Goal: Information Seeking & Learning: Learn about a topic

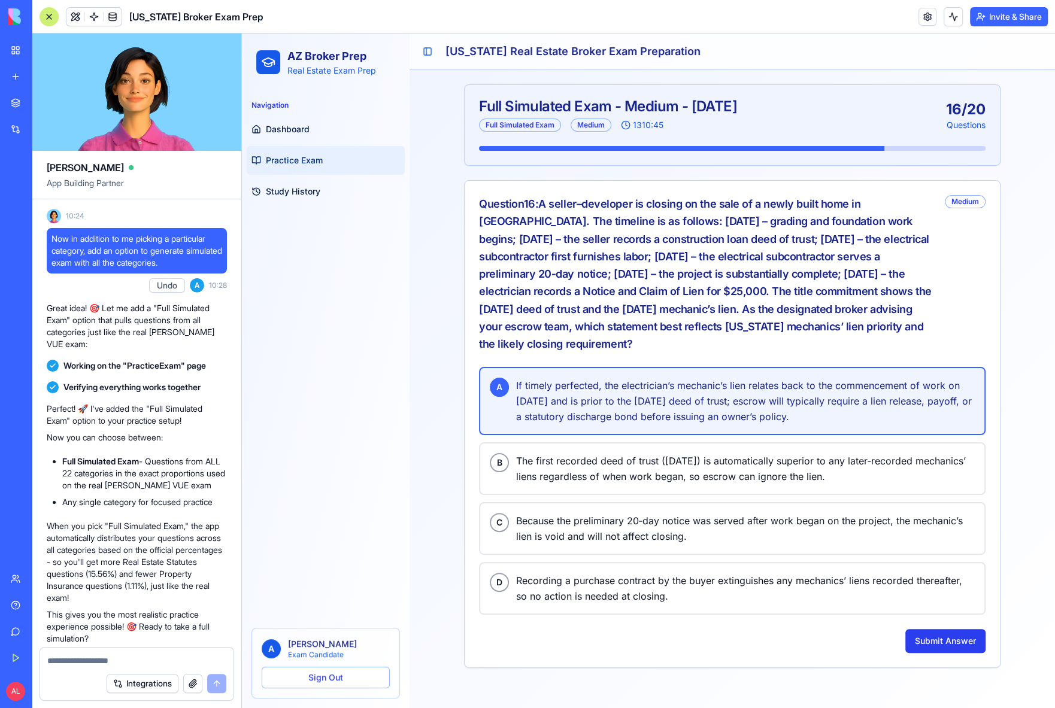
click at [934, 629] on button "Submit Answer" at bounding box center [945, 641] width 80 height 24
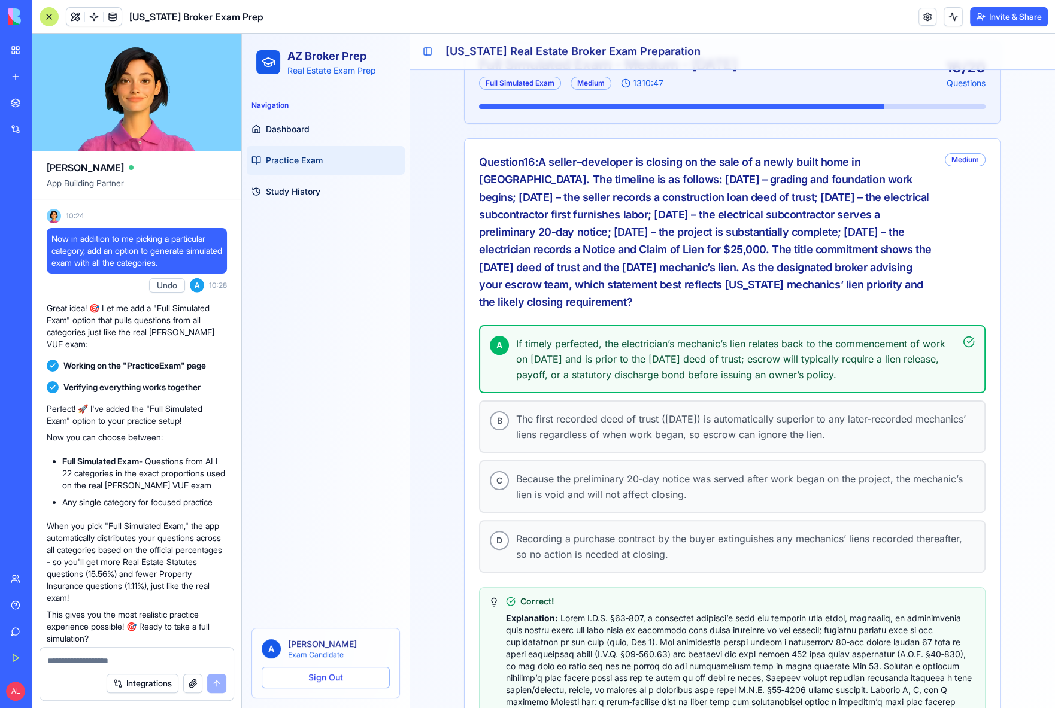
scroll to position [89, 0]
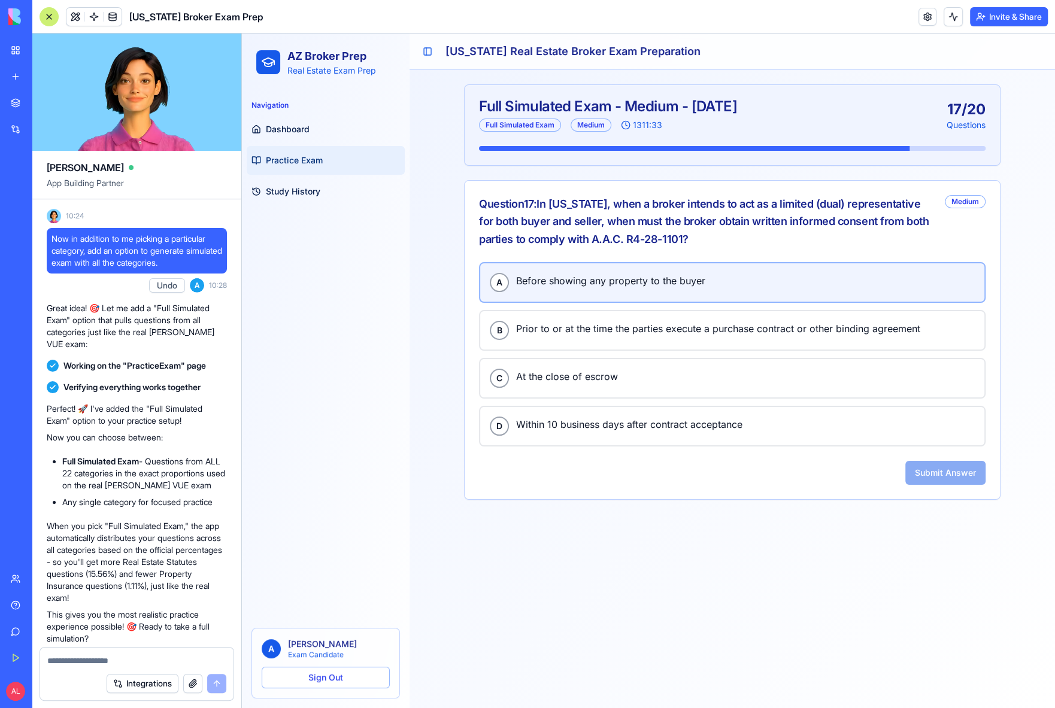
click at [652, 290] on button "A Before showing any property to the buyer" at bounding box center [732, 282] width 506 height 41
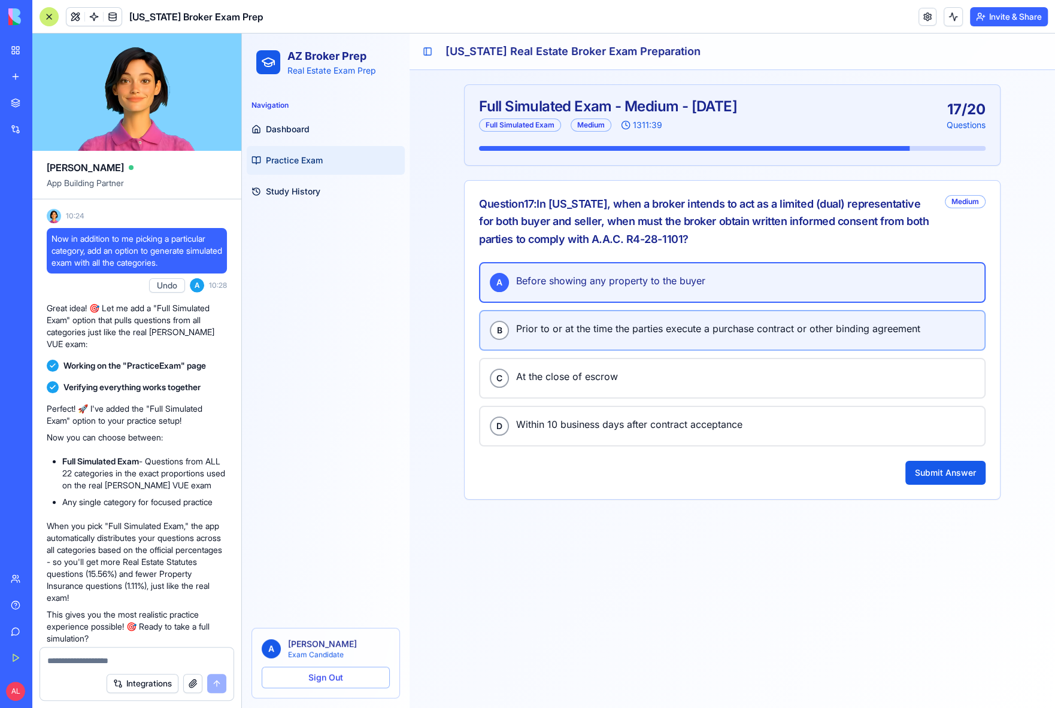
click at [610, 347] on button "B Prior to or at the time the parties execute a purchase contract or other bind…" at bounding box center [732, 330] width 506 height 41
click at [619, 277] on span "Before showing any property to the buyer" at bounding box center [745, 281] width 459 height 16
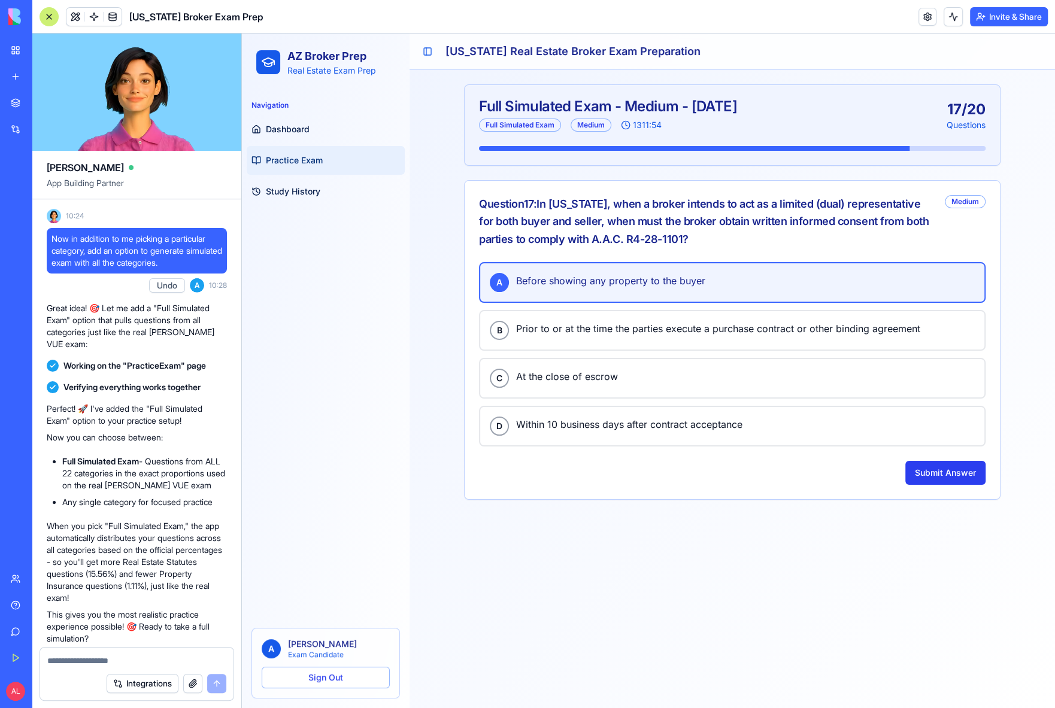
click at [930, 472] on button "Submit Answer" at bounding box center [945, 473] width 80 height 24
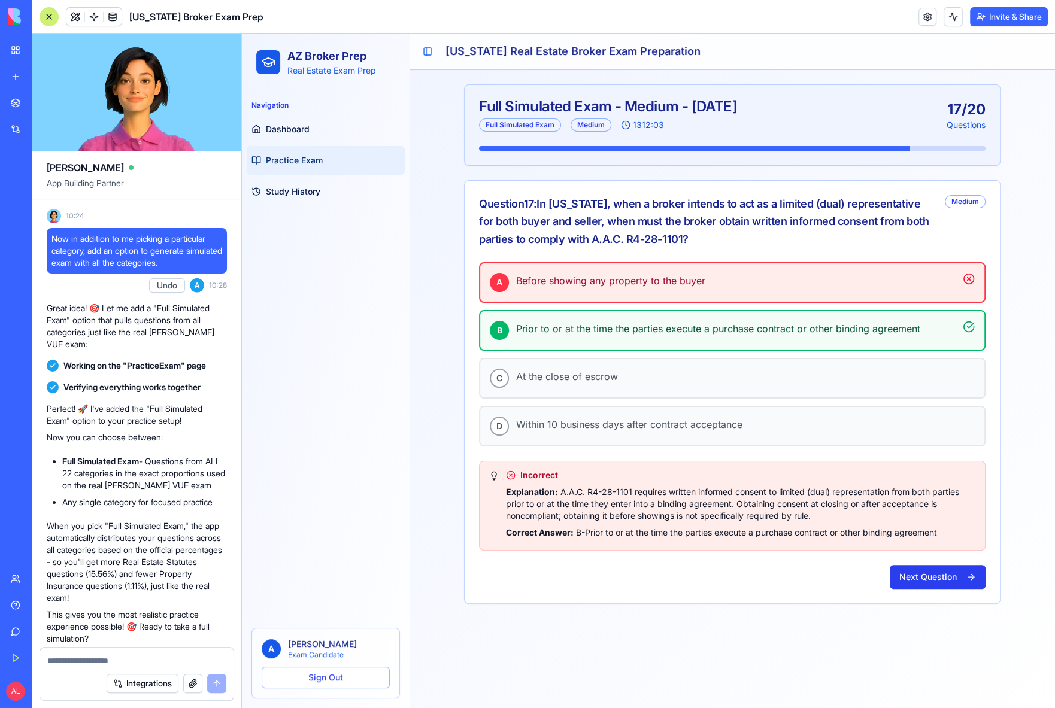
click at [915, 576] on button "Next Question" at bounding box center [938, 577] width 96 height 24
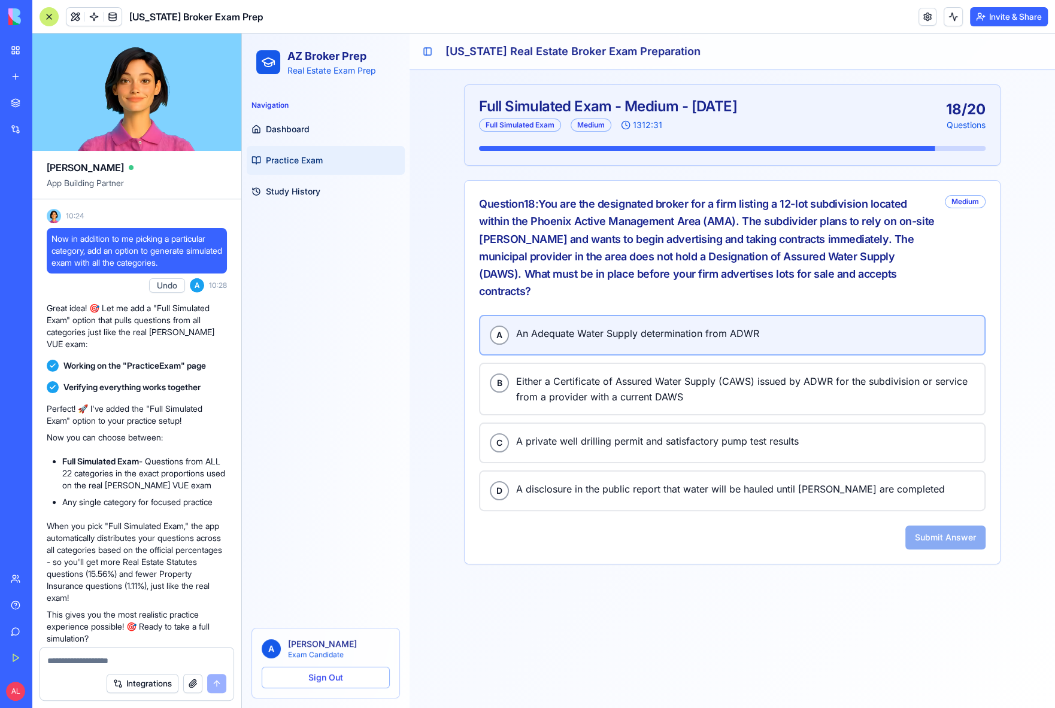
click at [671, 326] on span "An Adequate Water Supply determination from ADWR" at bounding box center [745, 334] width 459 height 16
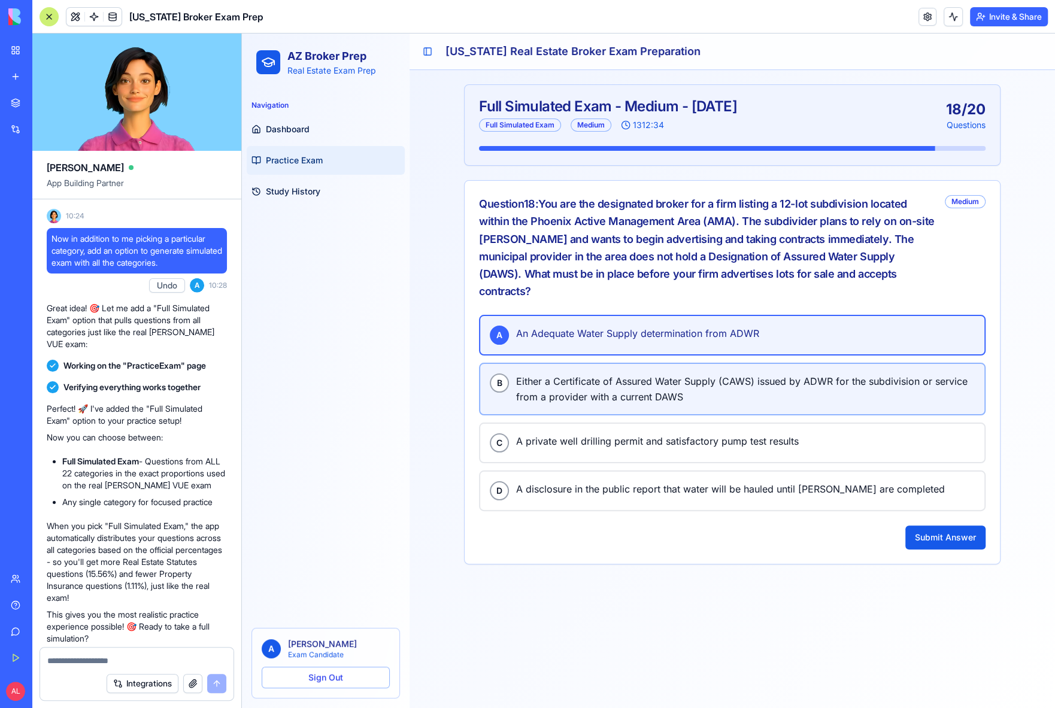
click at [672, 378] on span "Either a Certificate of Assured Water Supply (CAWS) issued by ADWR for the subd…" at bounding box center [745, 389] width 459 height 31
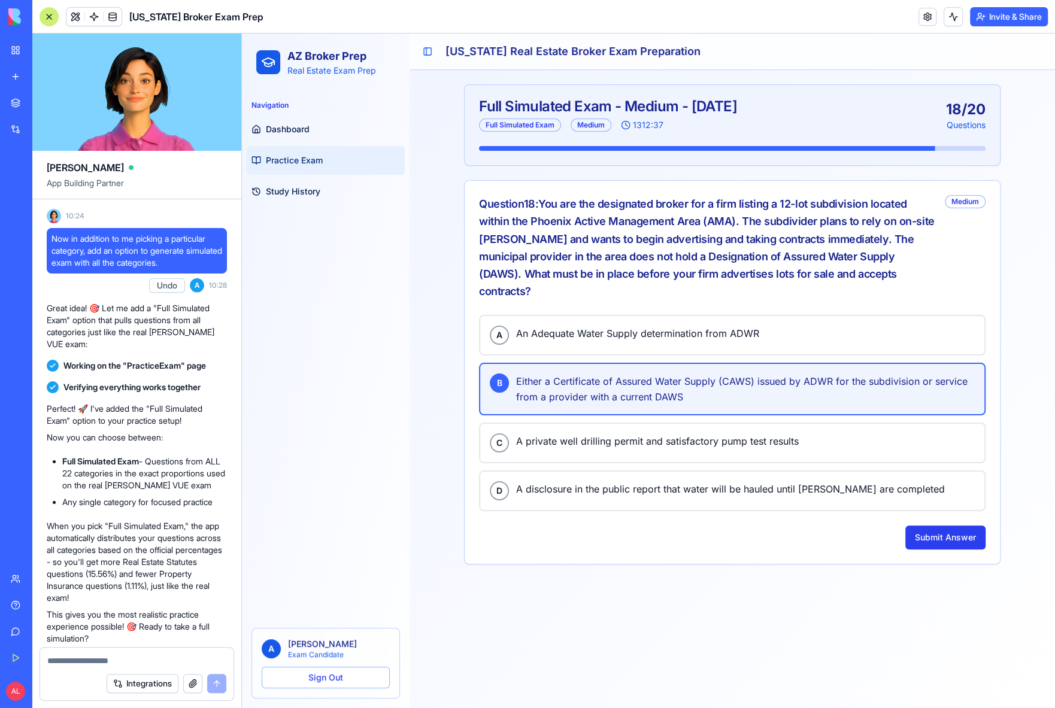
click at [946, 526] on button "Submit Answer" at bounding box center [945, 538] width 80 height 24
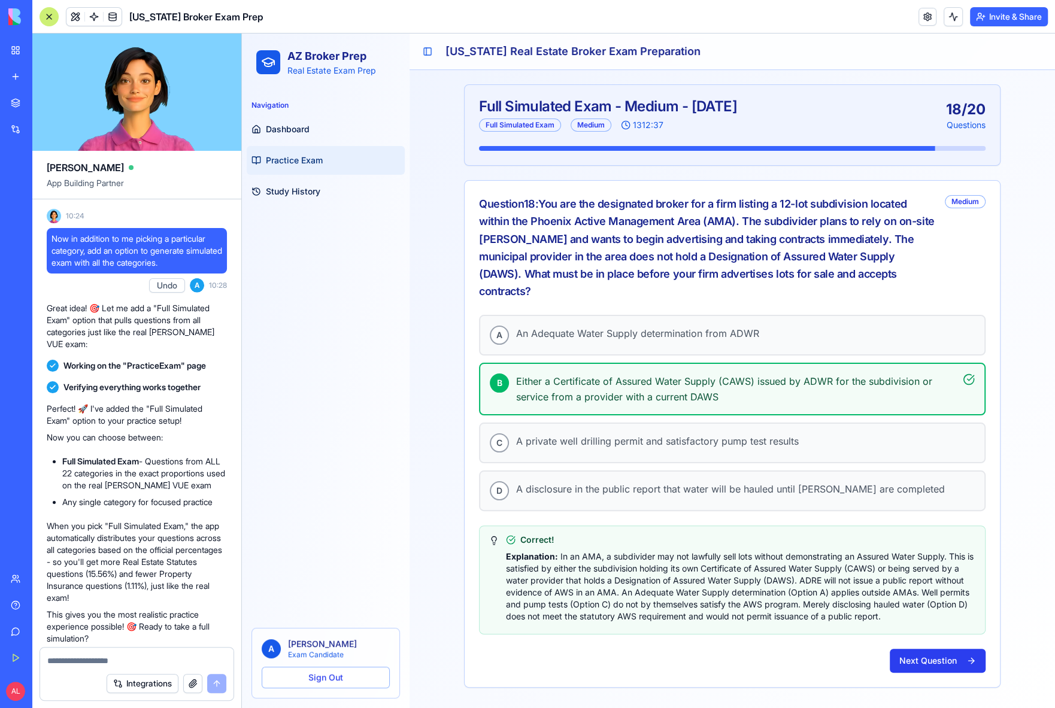
click at [921, 649] on button "Next Question" at bounding box center [938, 661] width 96 height 24
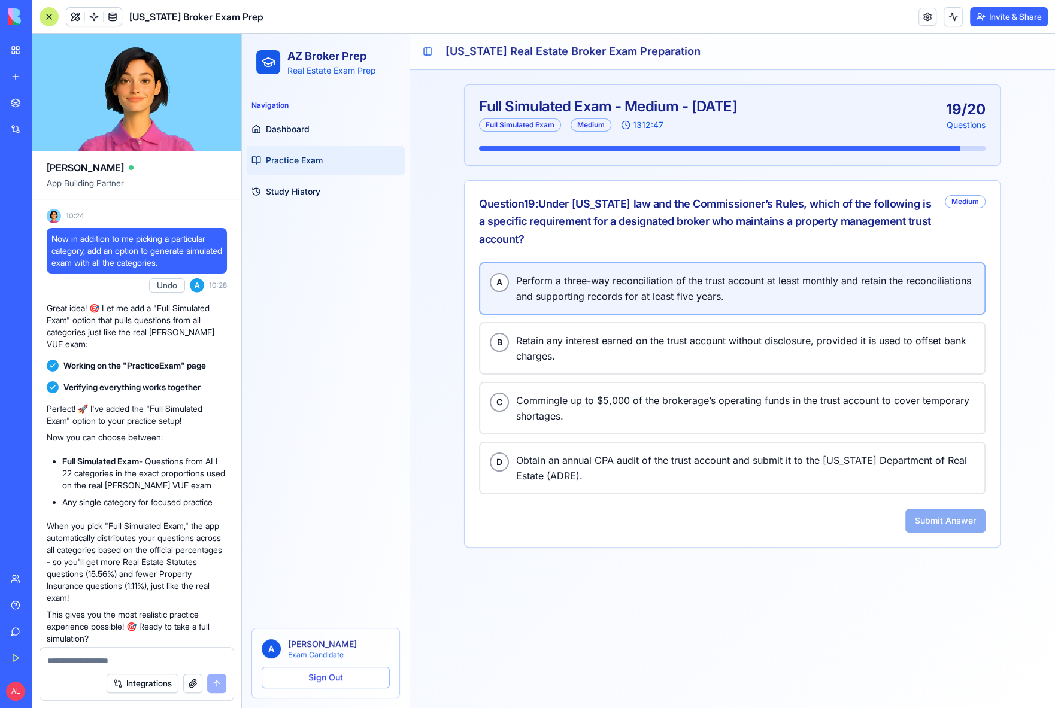
click at [539, 293] on span "Perform a three-way reconciliation of the trust account at least monthly and re…" at bounding box center [745, 288] width 459 height 31
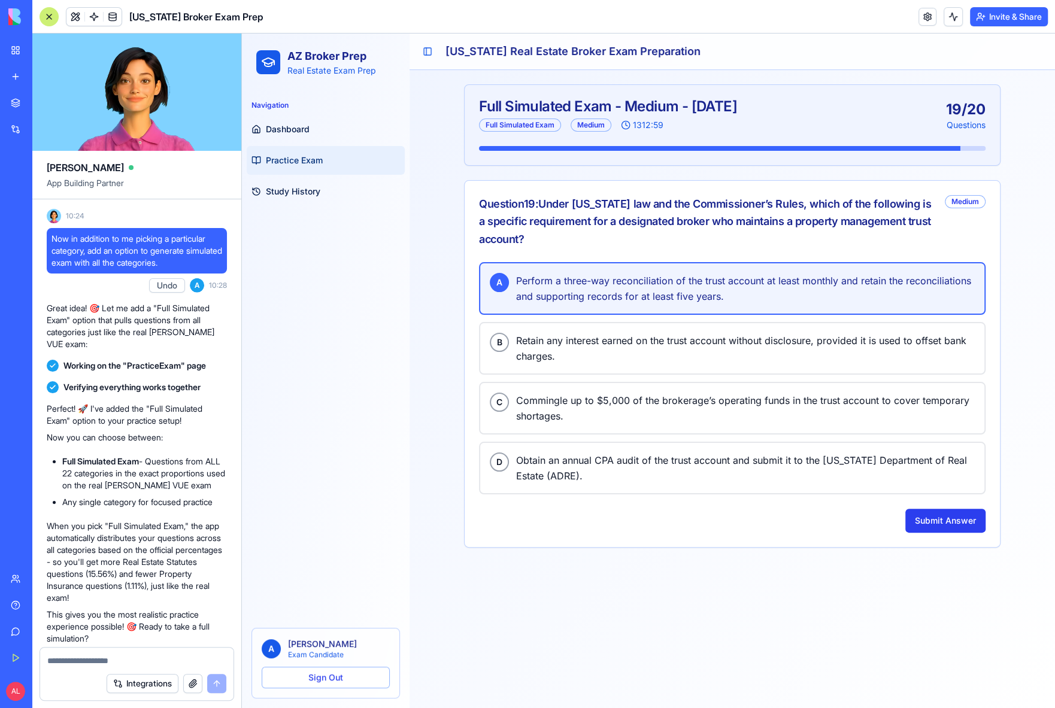
click at [946, 511] on button "Submit Answer" at bounding box center [945, 521] width 80 height 24
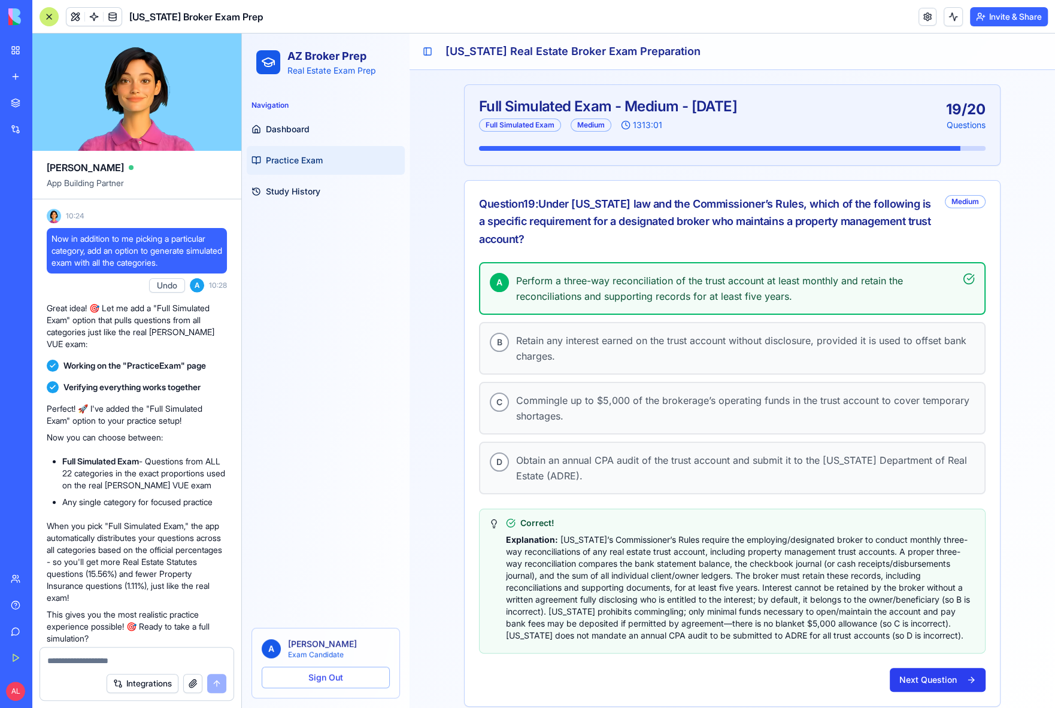
click at [939, 668] on button "Next Question" at bounding box center [938, 680] width 96 height 24
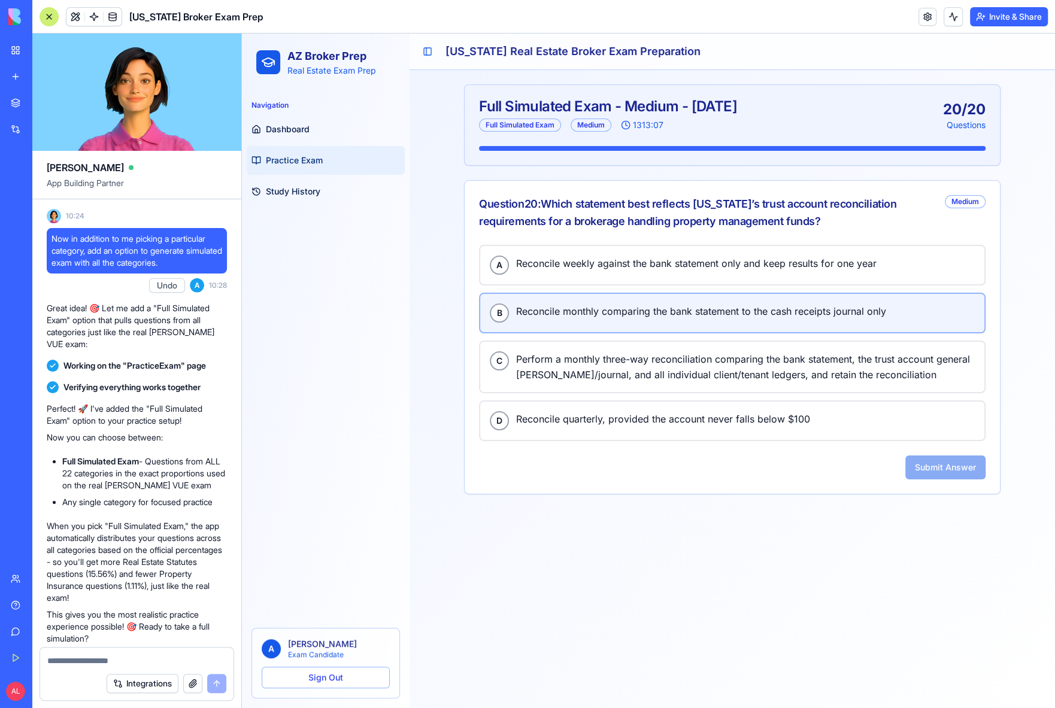
click at [569, 315] on span "Reconcile monthly comparing the bank statement to the cash receipts journal only" at bounding box center [745, 312] width 459 height 16
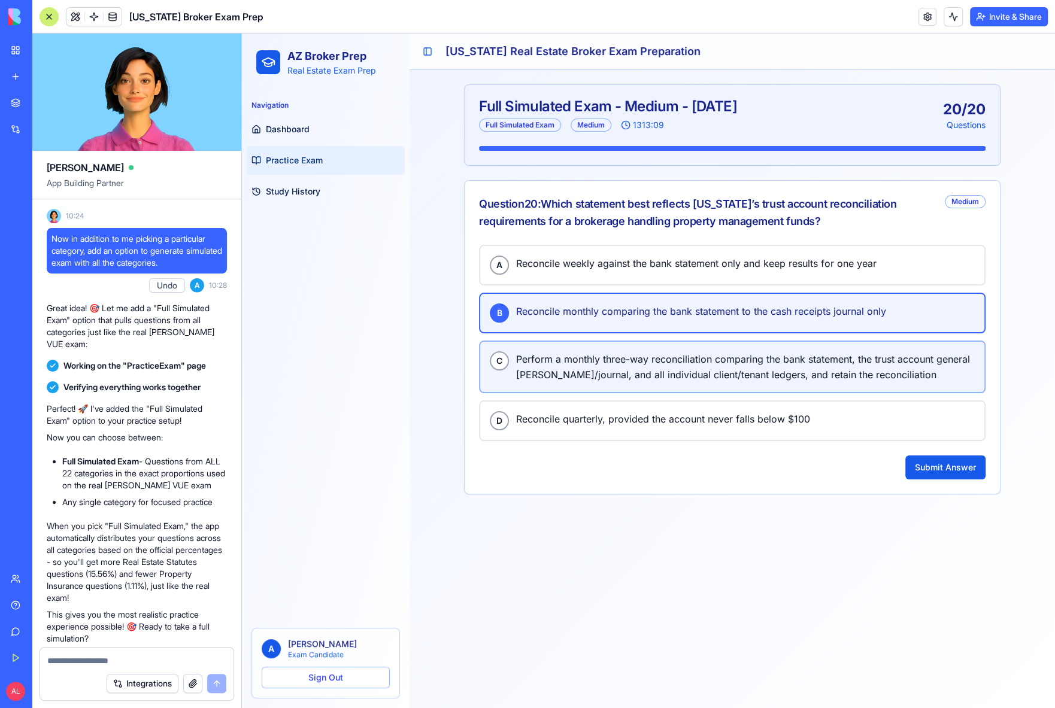
click at [577, 370] on span "Perform a monthly three-way reconciliation comparing the bank statement, the tr…" at bounding box center [745, 366] width 459 height 31
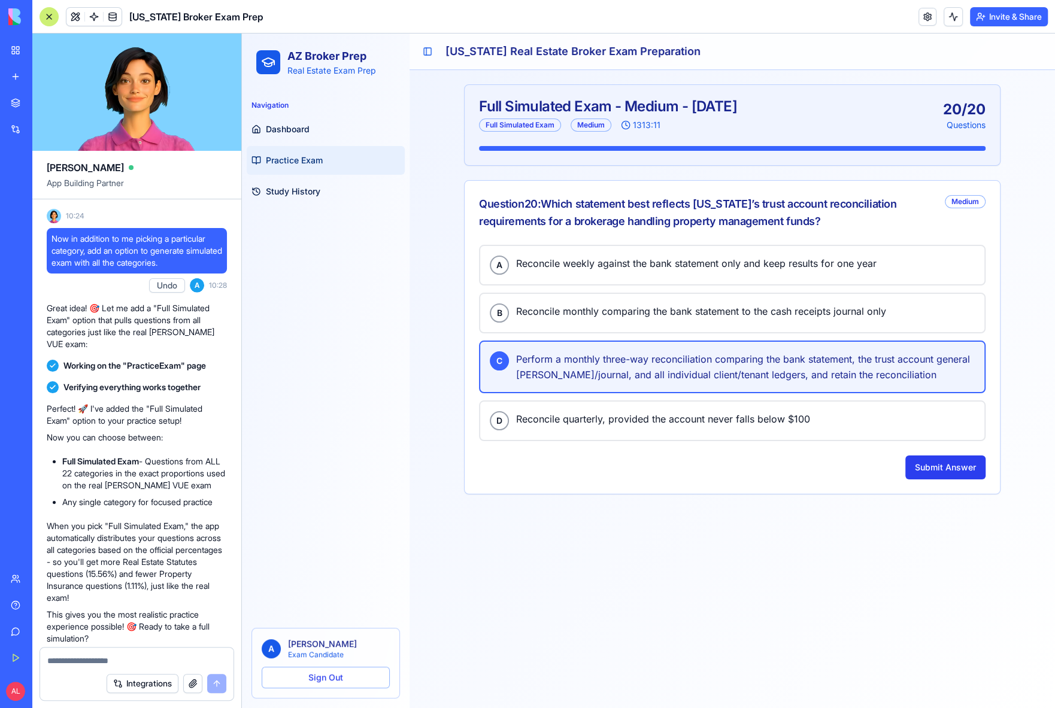
click at [949, 459] on button "Submit Answer" at bounding box center [945, 468] width 80 height 24
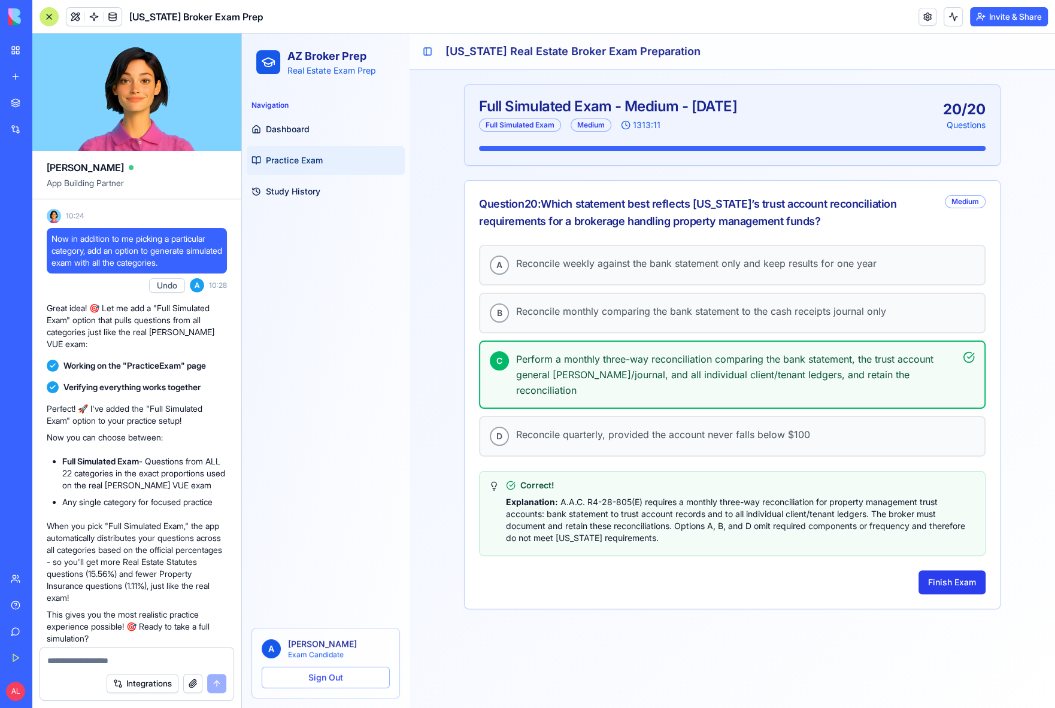
click at [949, 571] on button "Finish Exam" at bounding box center [951, 583] width 67 height 24
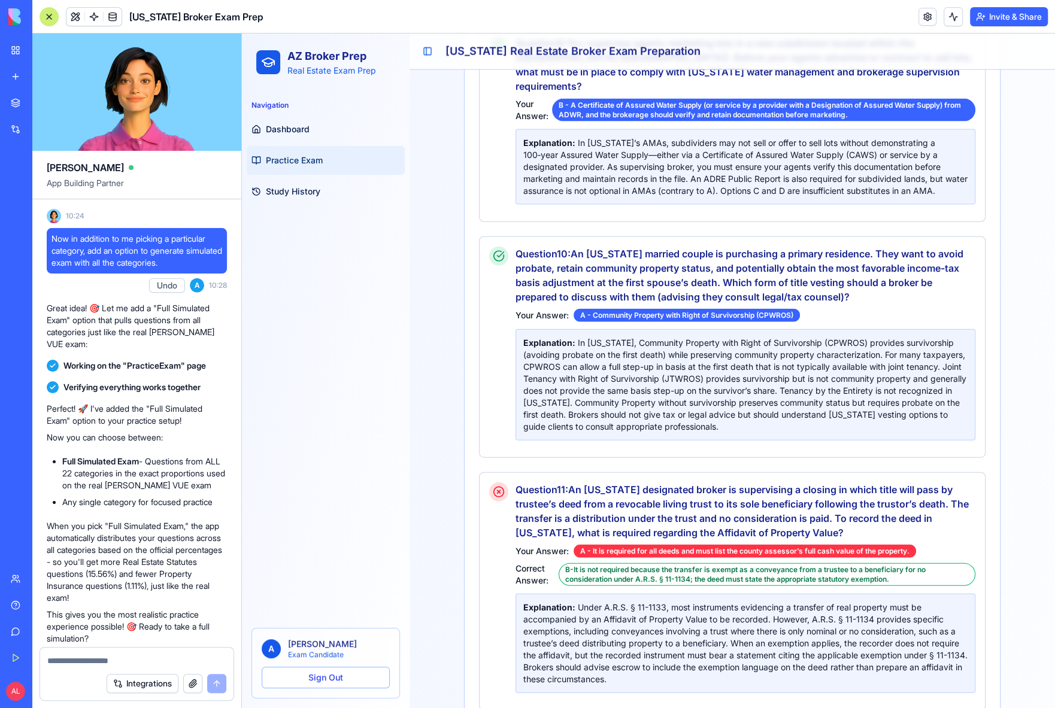
scroll to position [1698, 0]
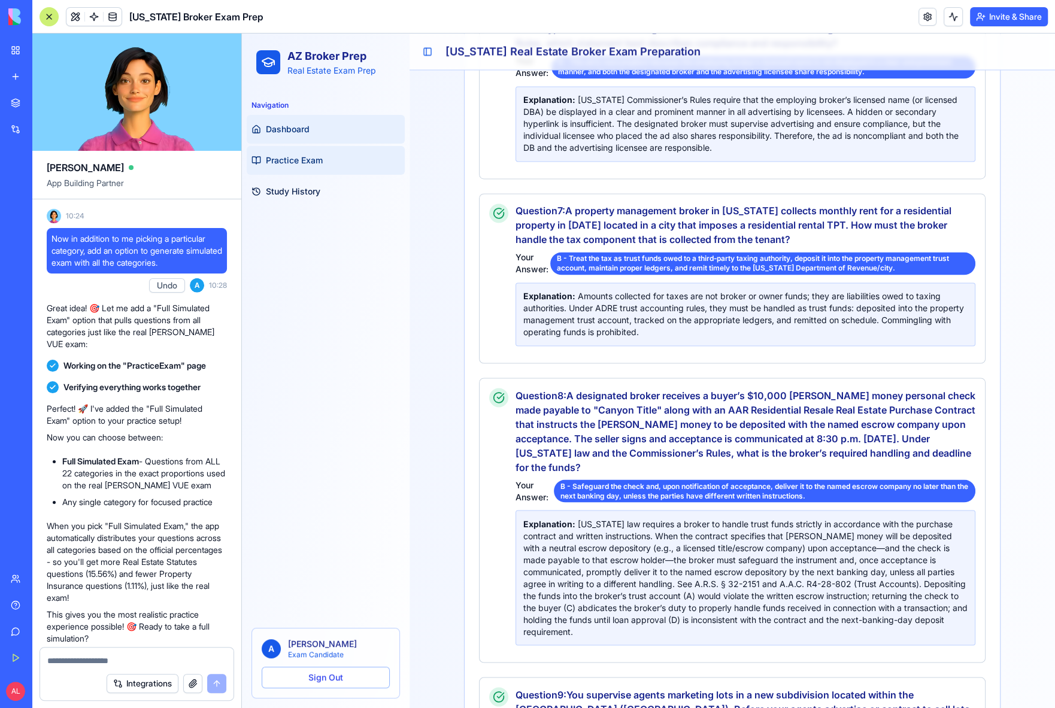
click at [318, 133] on link "Dashboard" at bounding box center [326, 129] width 158 height 29
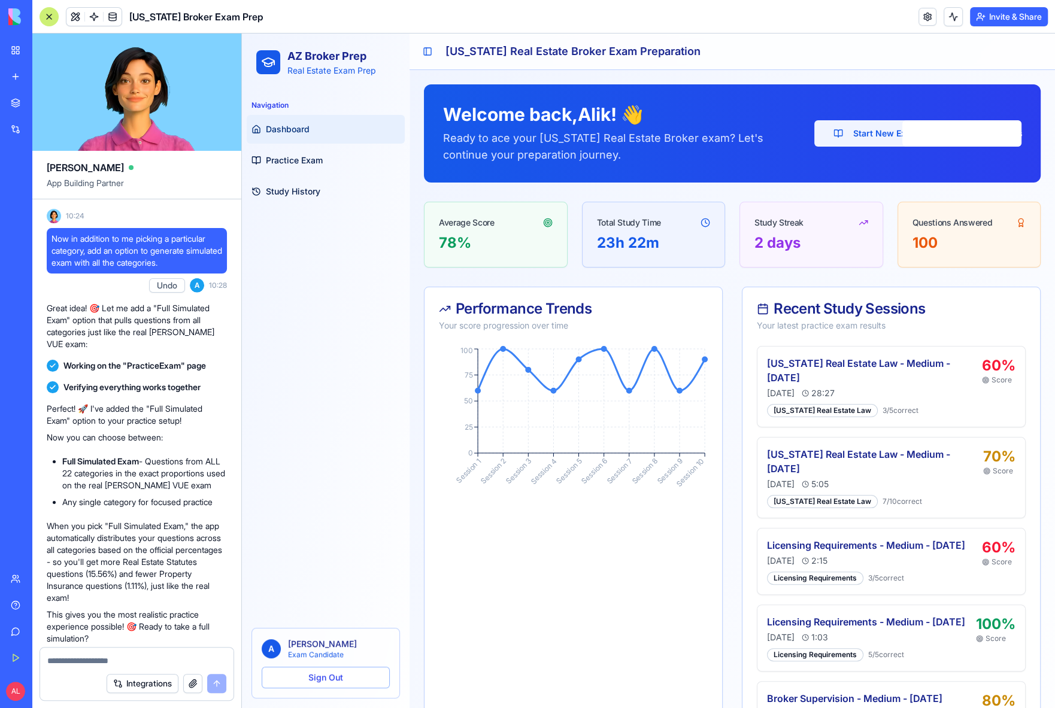
click at [833, 132] on button "Start New Exam" at bounding box center [875, 133] width 123 height 26
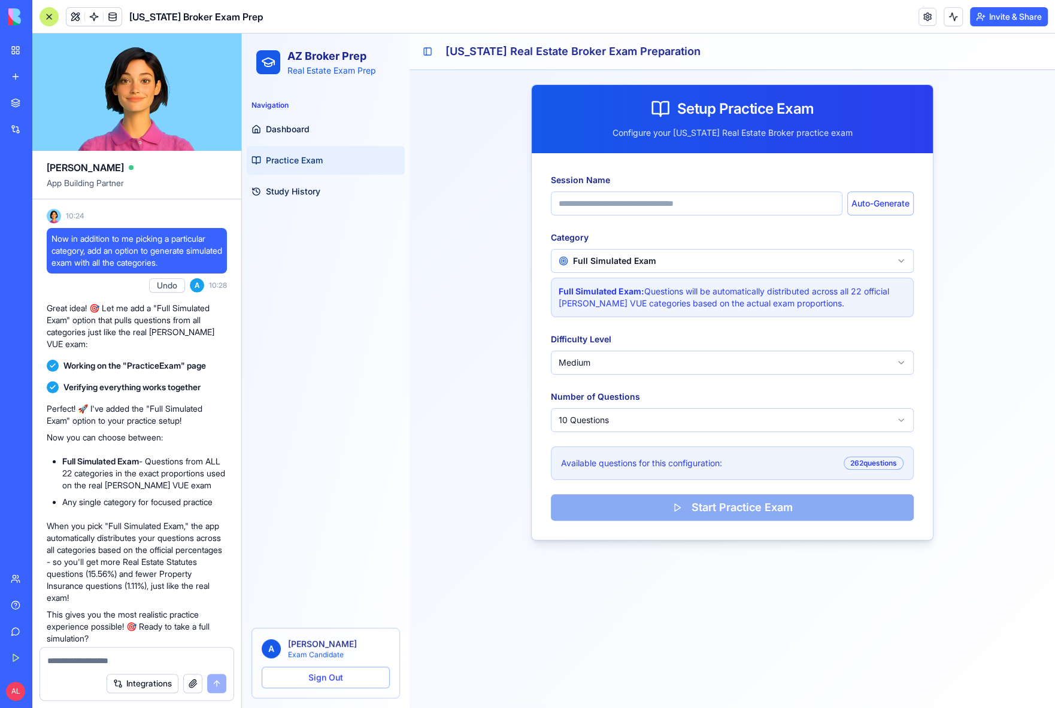
click at [647, 417] on html "AZ Broker Prep Real Estate Exam Prep Navigation Dashboard Practice Exam Study H…" at bounding box center [648, 371] width 813 height 675
click at [881, 210] on button "Auto-Generate" at bounding box center [880, 204] width 66 height 24
type input "**********"
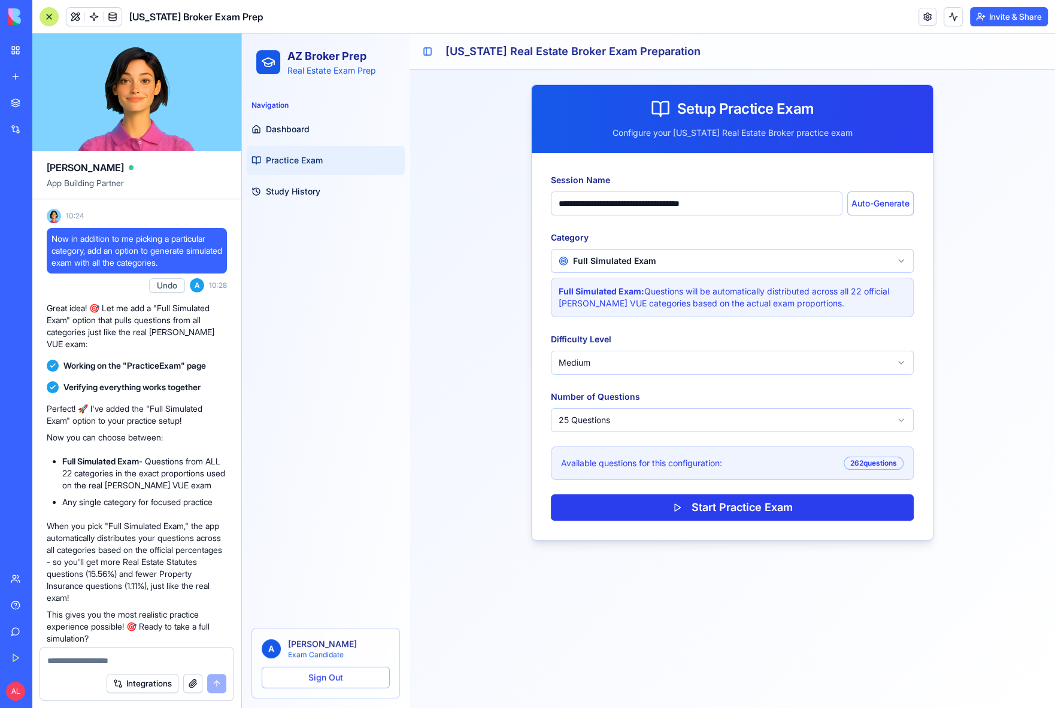
click at [676, 503] on button "Start Practice Exam" at bounding box center [732, 507] width 363 height 26
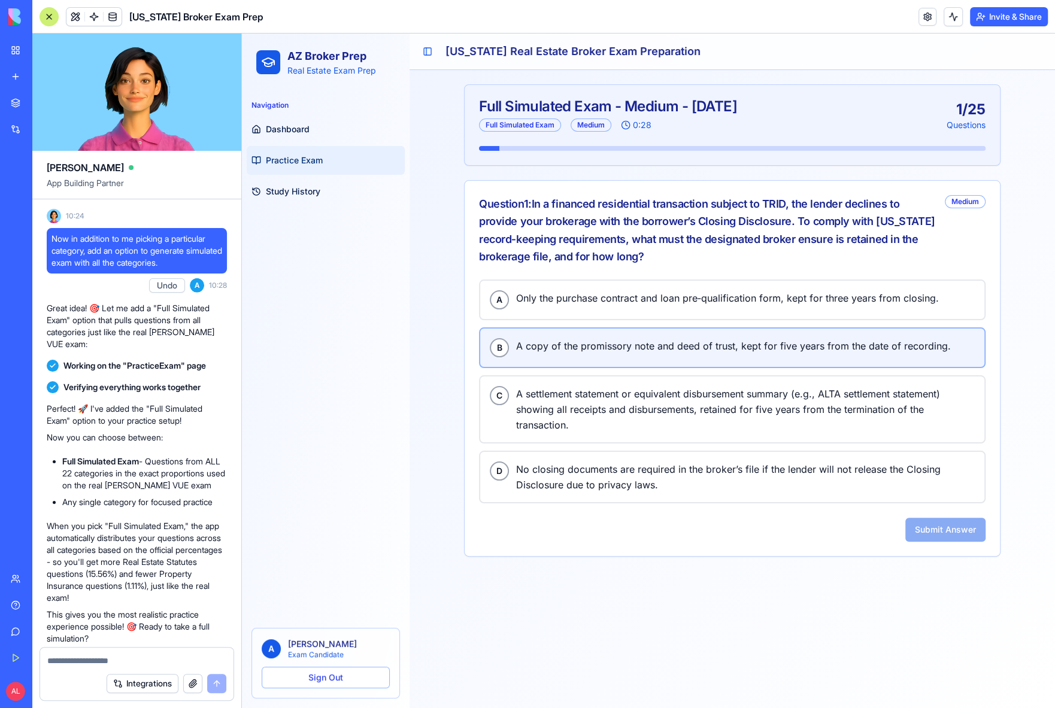
click at [615, 348] on span "A copy of the promissory note and deed of trust, kept for five years from the d…" at bounding box center [745, 346] width 459 height 16
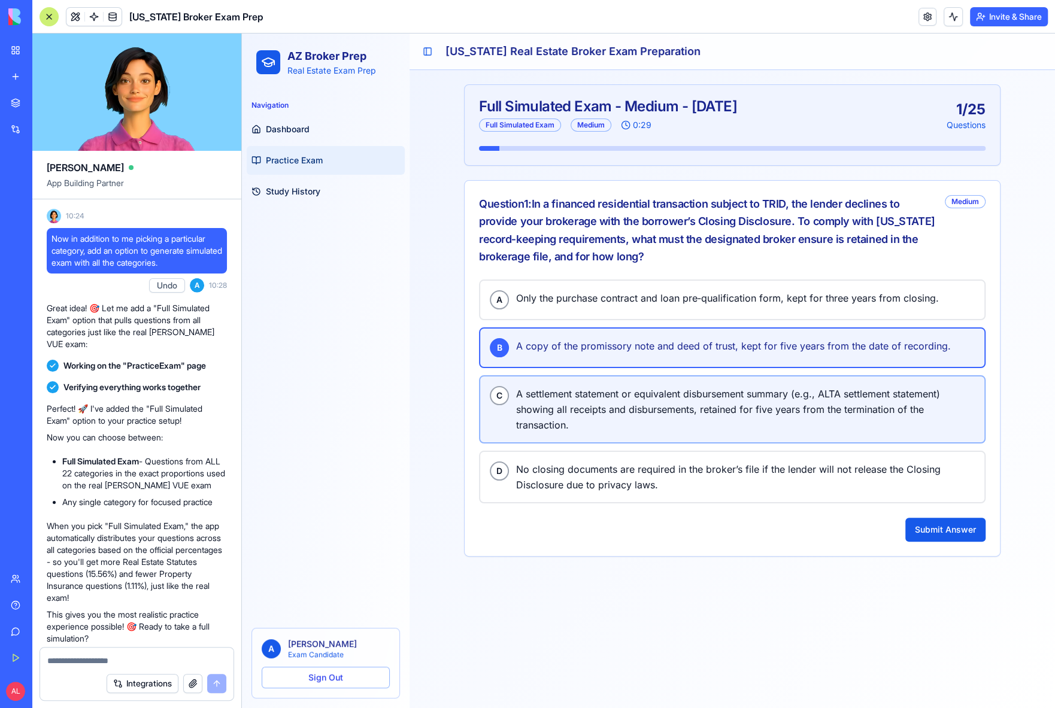
click at [616, 400] on span "A settlement statement or equivalent disbursement summary (e.g., ALTA settlemen…" at bounding box center [745, 409] width 459 height 47
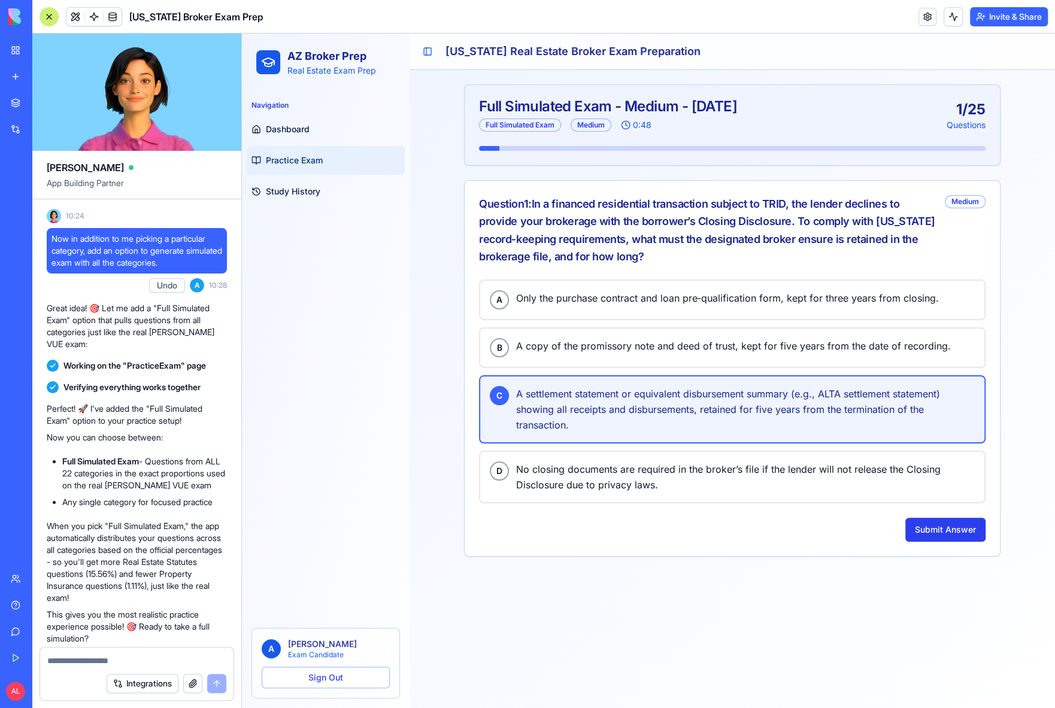
click at [959, 524] on button "Submit Answer" at bounding box center [945, 530] width 80 height 24
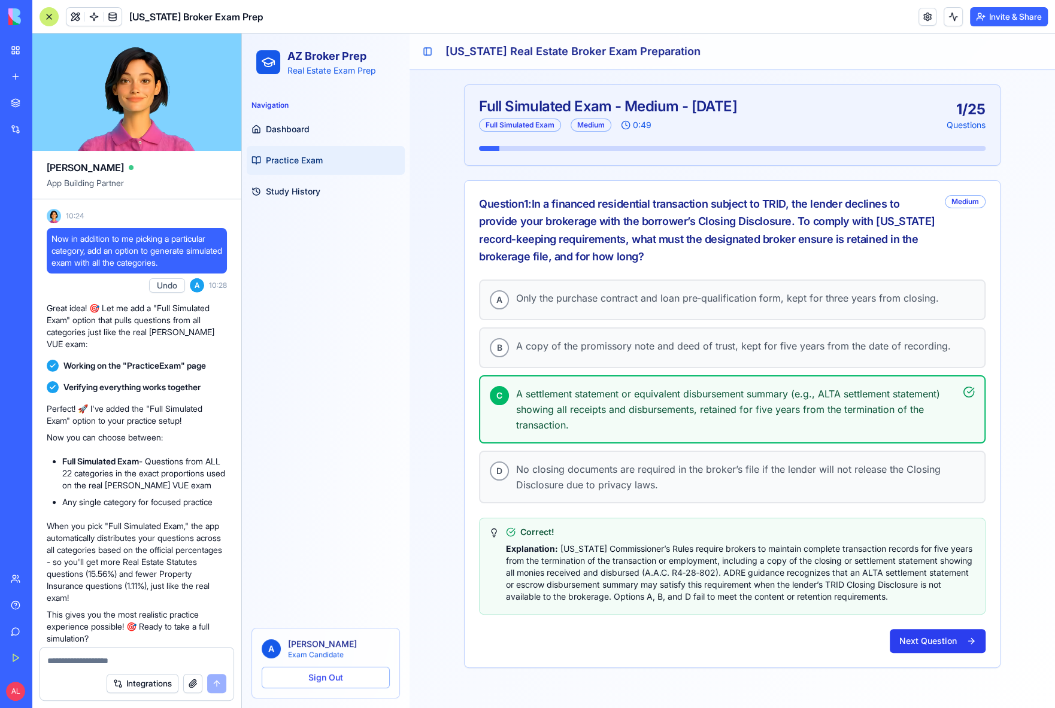
click at [928, 629] on button "Next Question" at bounding box center [938, 641] width 96 height 24
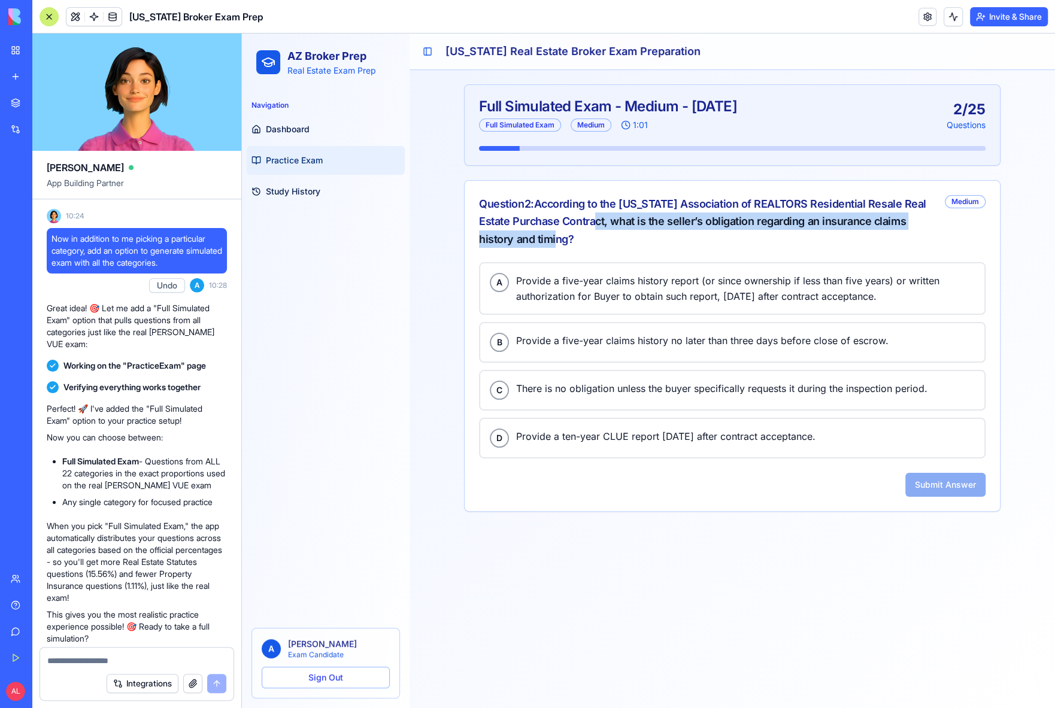
drag, startPoint x: 608, startPoint y: 220, endPoint x: 732, endPoint y: 238, distance: 125.9
click at [732, 238] on div "Question 2 : According to the Arizona Association of REALTORS Residential Resal…" at bounding box center [707, 221] width 456 height 53
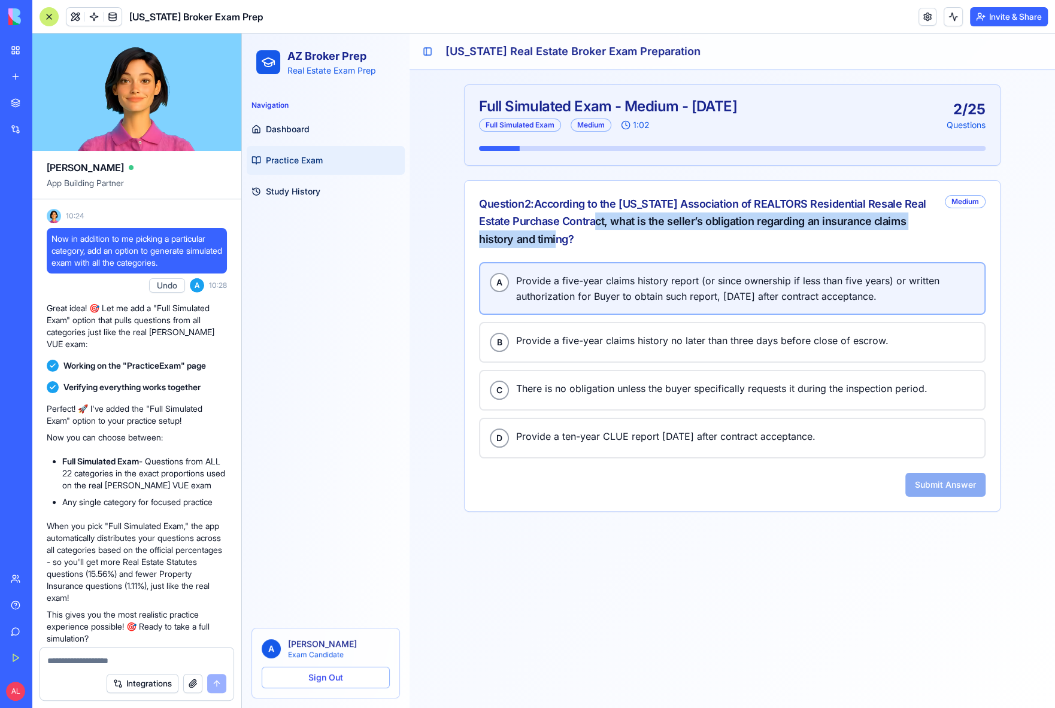
click at [659, 277] on span "Provide a five-year claims history report (or since ownership if less than five…" at bounding box center [745, 288] width 459 height 31
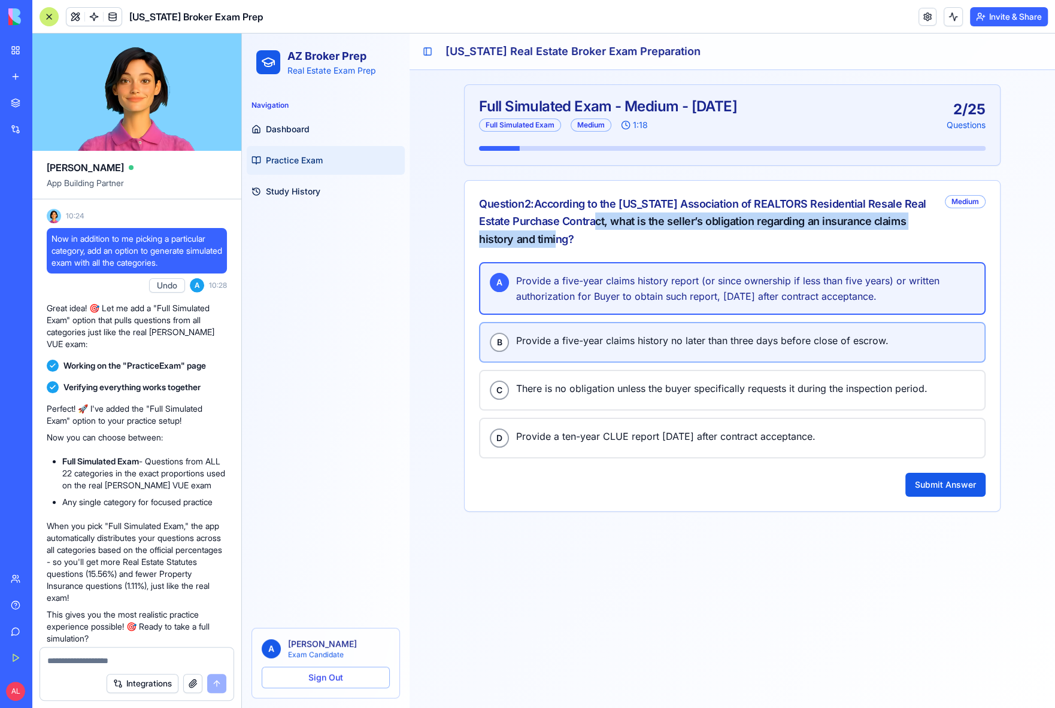
click at [613, 345] on div "B Provide a five-year claims history no later than three days before close of e…" at bounding box center [732, 342] width 485 height 19
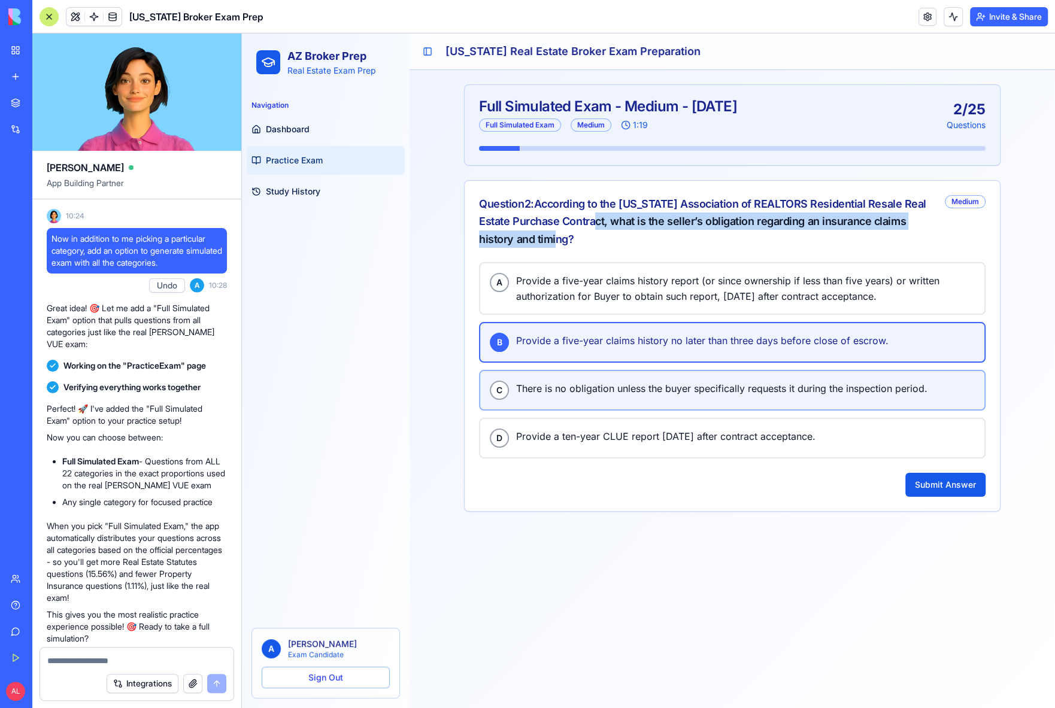
click at [604, 389] on span "There is no obligation unless the buyer specifically requests it during the ins…" at bounding box center [745, 389] width 459 height 16
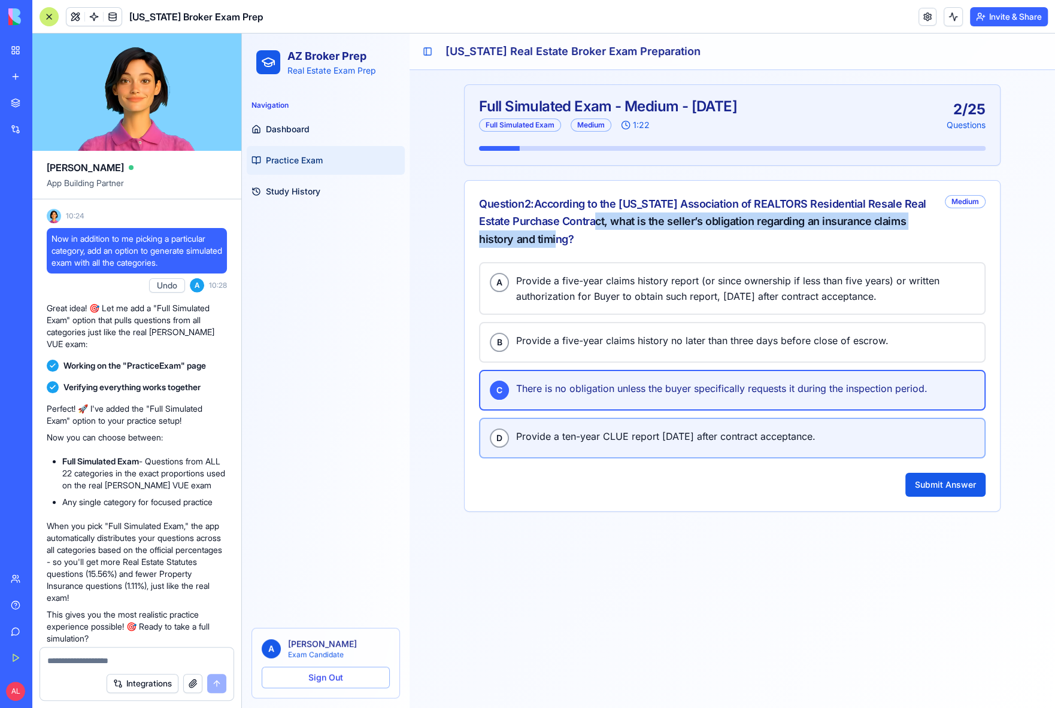
click at [582, 436] on span "Provide a ten-year CLUE report within seven days after contract acceptance." at bounding box center [745, 437] width 459 height 16
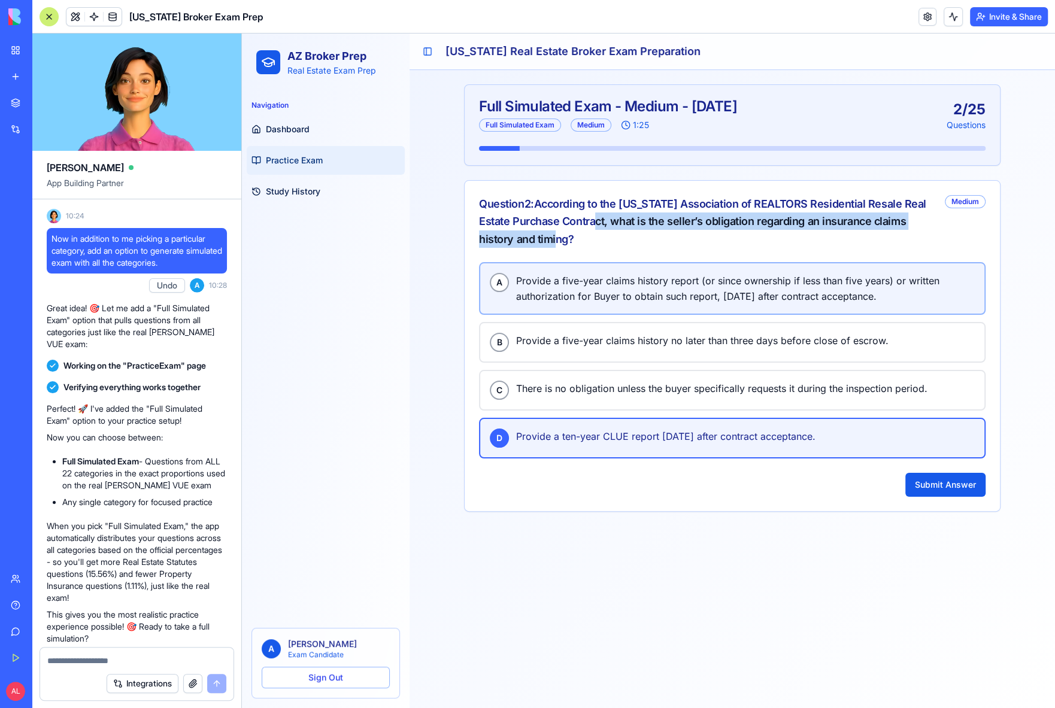
click at [623, 289] on span "Provide a five-year claims history report (or since ownership if less than five…" at bounding box center [745, 288] width 459 height 31
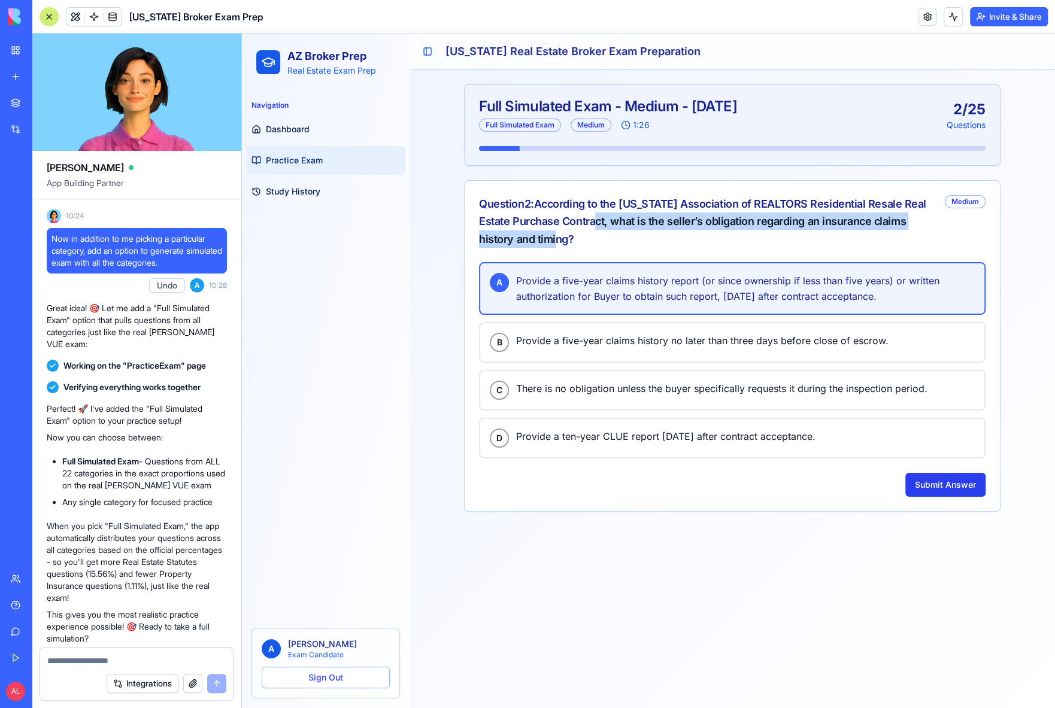
click at [919, 478] on button "Submit Answer" at bounding box center [945, 485] width 80 height 24
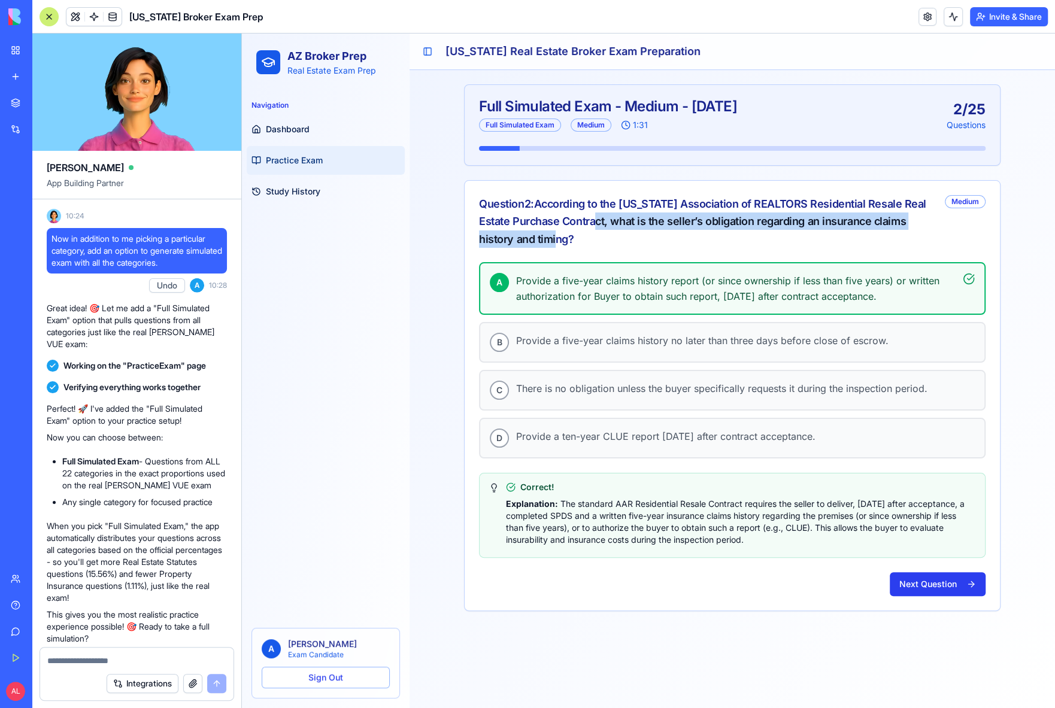
click at [932, 584] on button "Next Question" at bounding box center [938, 584] width 96 height 24
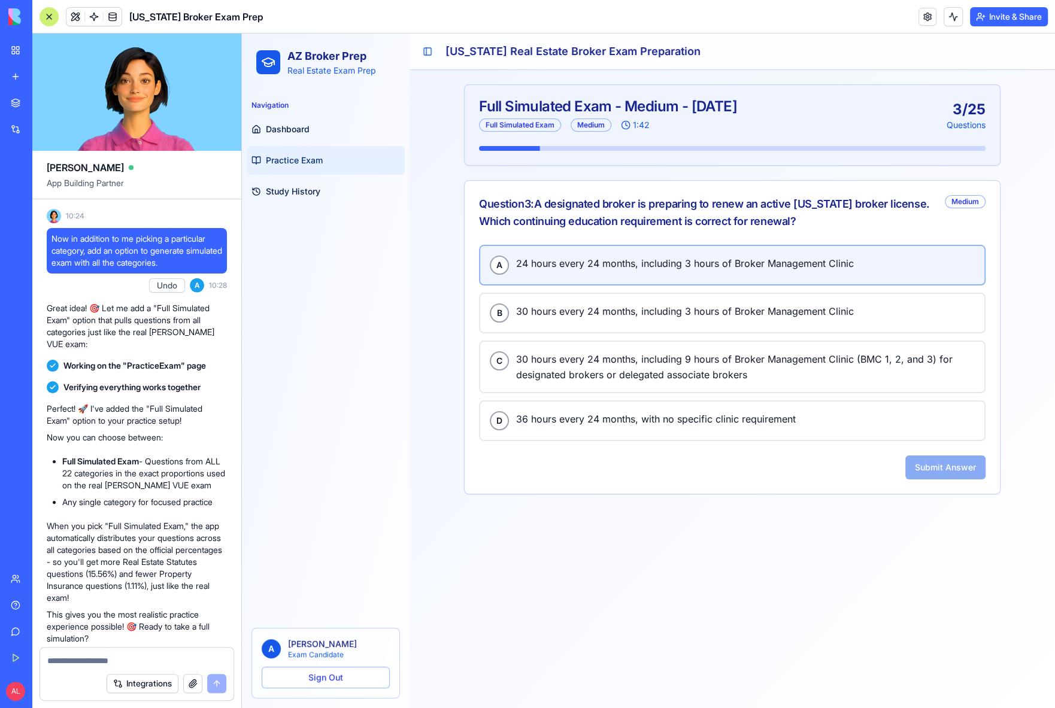
click at [553, 269] on div "A 24 hours every 24 months, including 3 hours of Broker Management Clinic" at bounding box center [732, 265] width 485 height 19
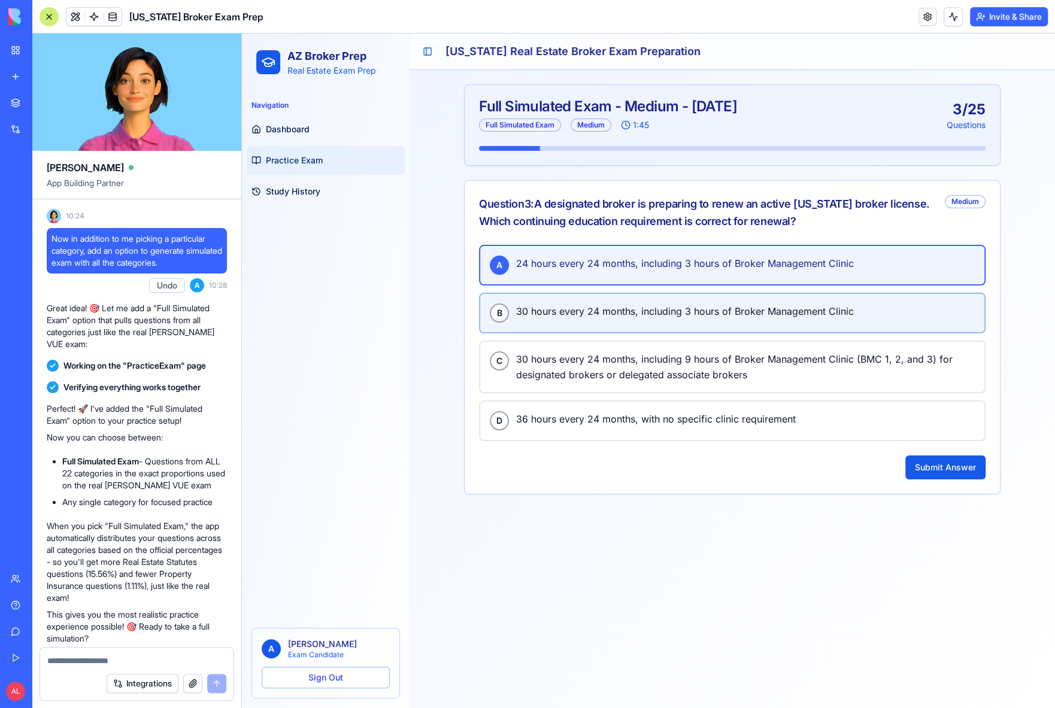
click at [554, 317] on div "B 30 hours every 24 months, including 3 hours of Broker Management Clinic" at bounding box center [732, 313] width 485 height 19
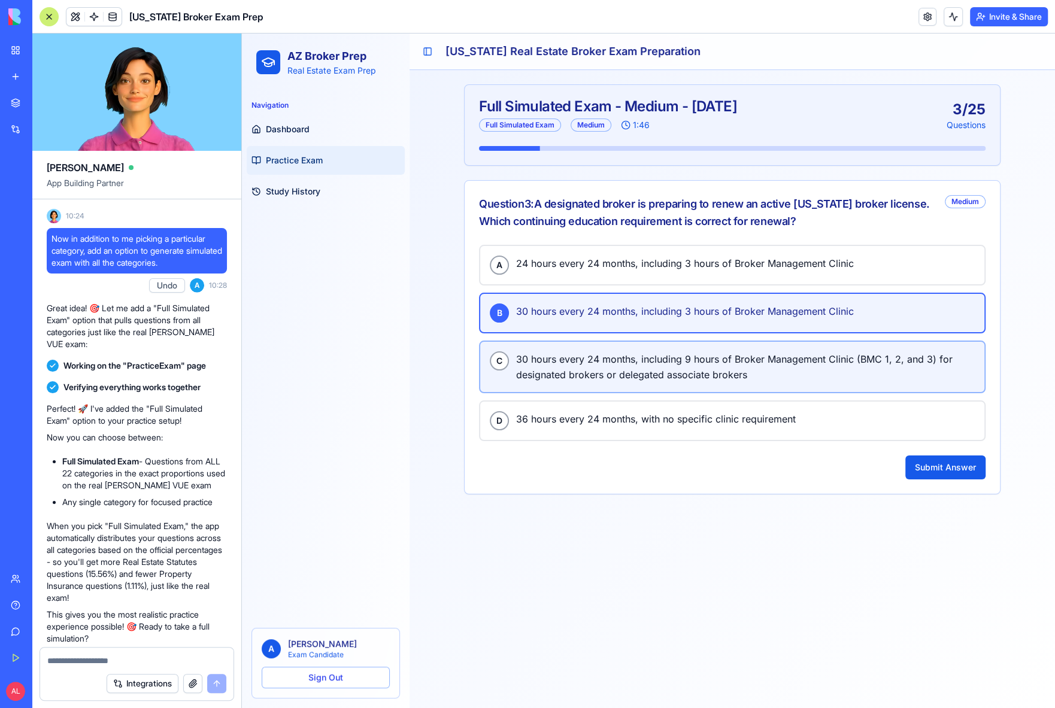
click at [555, 371] on span "30 hours every 24 months, including 9 hours of Broker Management Clinic (BMC 1,…" at bounding box center [745, 366] width 459 height 31
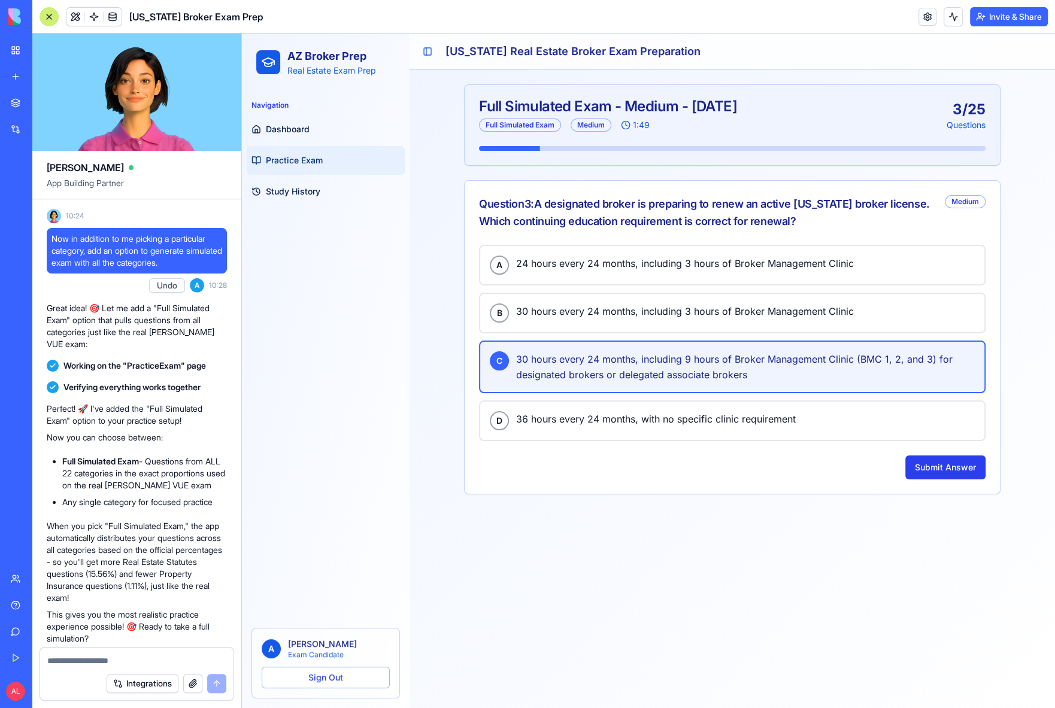
click at [927, 463] on button "Submit Answer" at bounding box center [945, 468] width 80 height 24
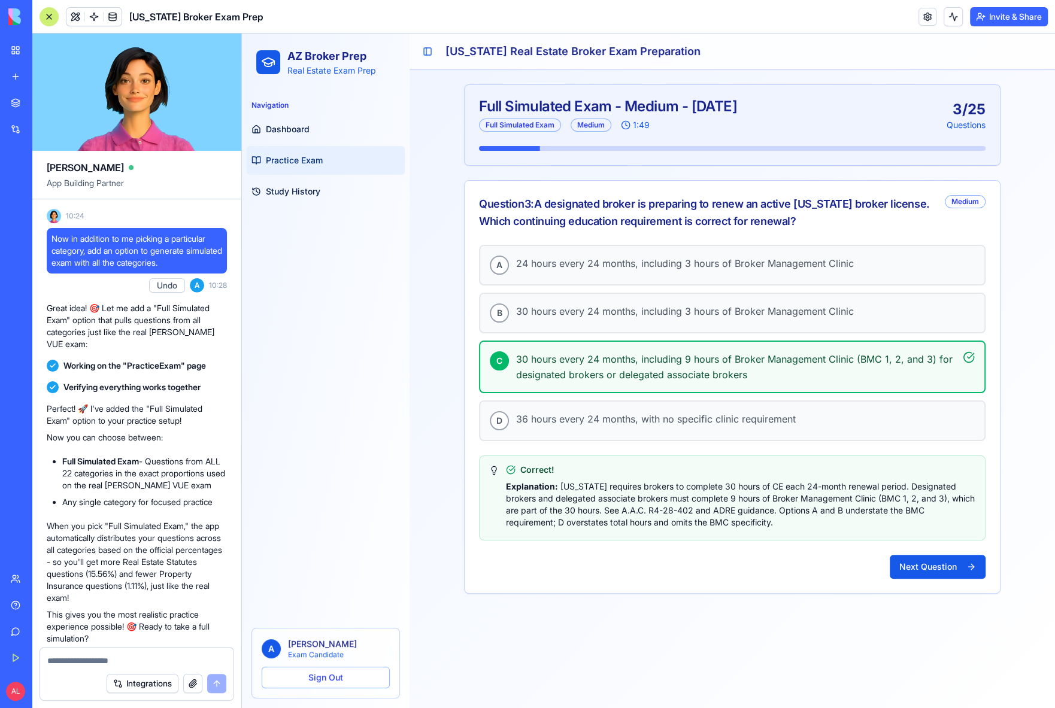
click at [932, 578] on div "A 24 hours every 24 months, including 3 hours of Broker Management Clinic B 30 …" at bounding box center [732, 419] width 535 height 348
click at [931, 566] on button "Next Question" at bounding box center [938, 567] width 96 height 24
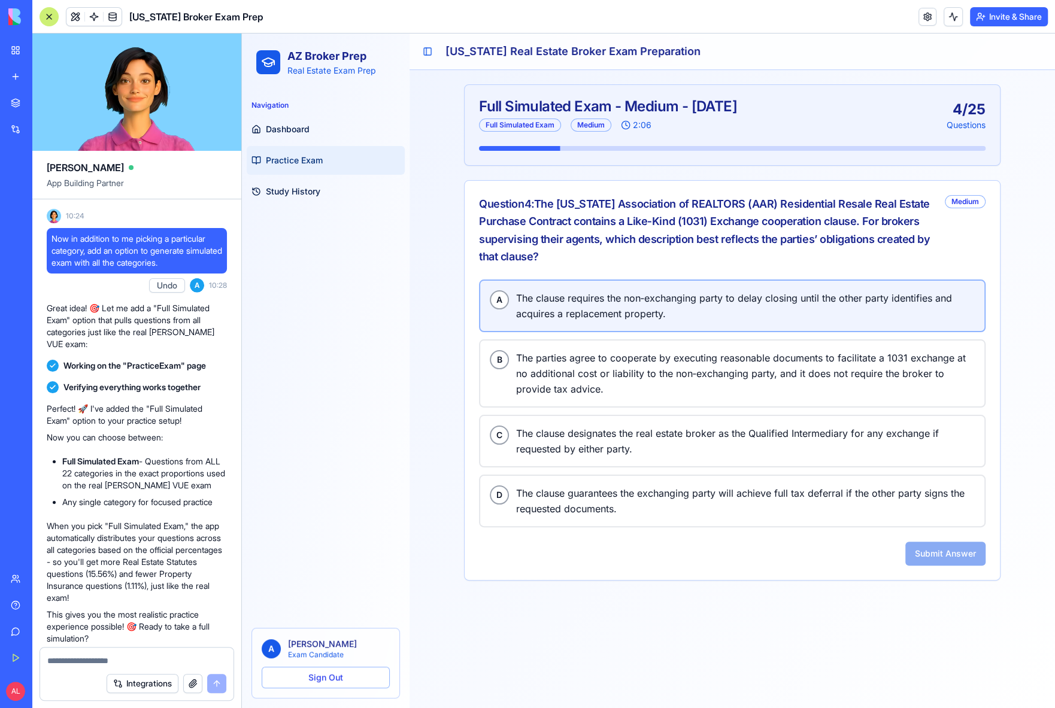
click at [603, 309] on span "The clause requires the non‑exchanging party to delay closing until the other p…" at bounding box center [745, 305] width 459 height 31
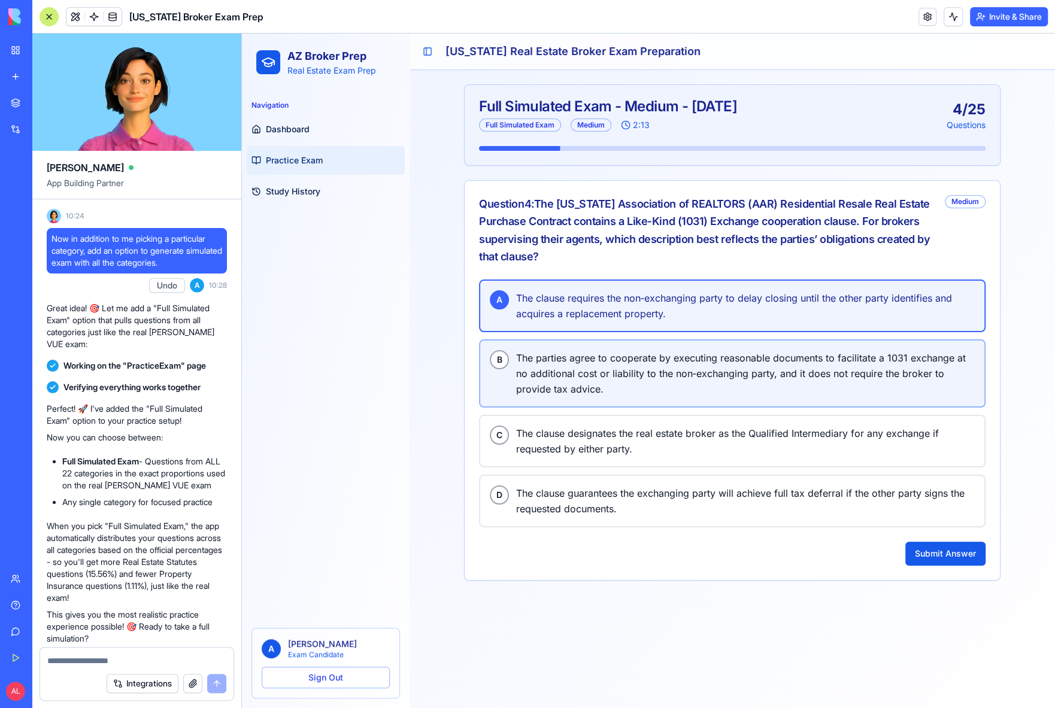
click at [599, 359] on span "The parties agree to cooperate by executing reasonable documents to facilitate …" at bounding box center [745, 373] width 459 height 47
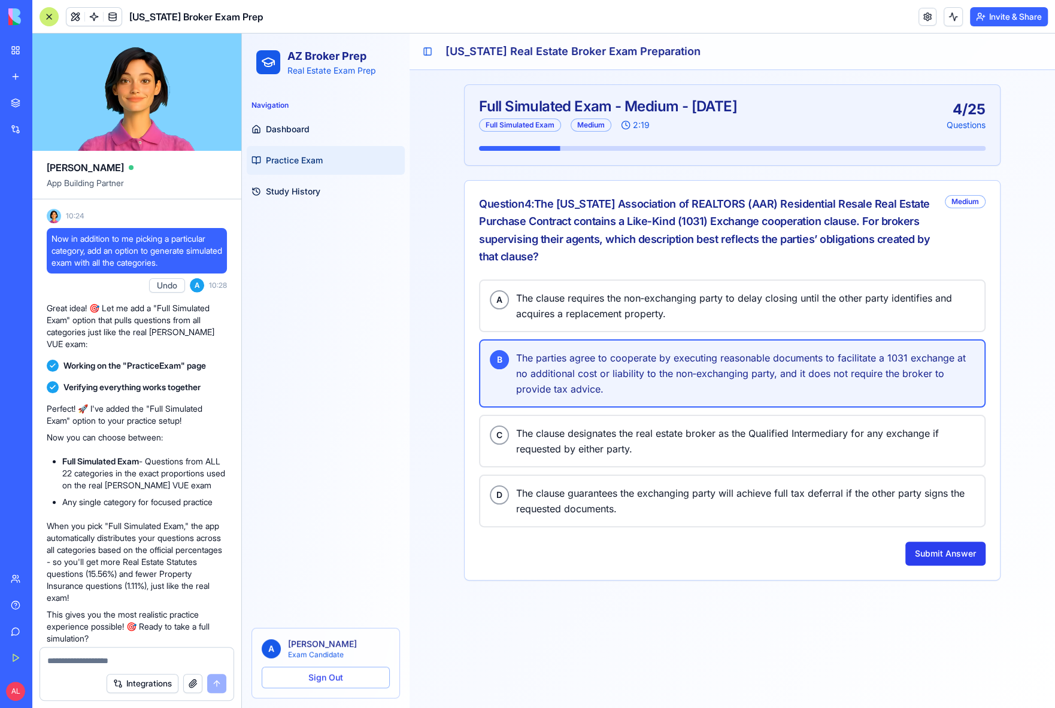
click at [937, 548] on button "Submit Answer" at bounding box center [945, 554] width 80 height 24
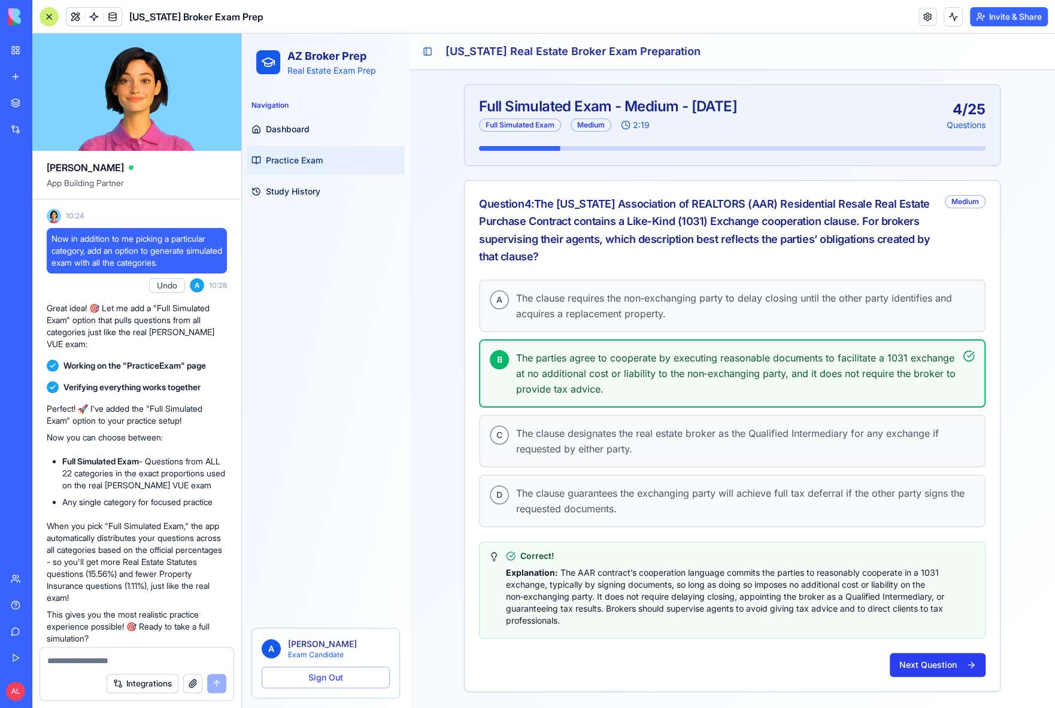
click at [923, 664] on button "Next Question" at bounding box center [938, 665] width 96 height 24
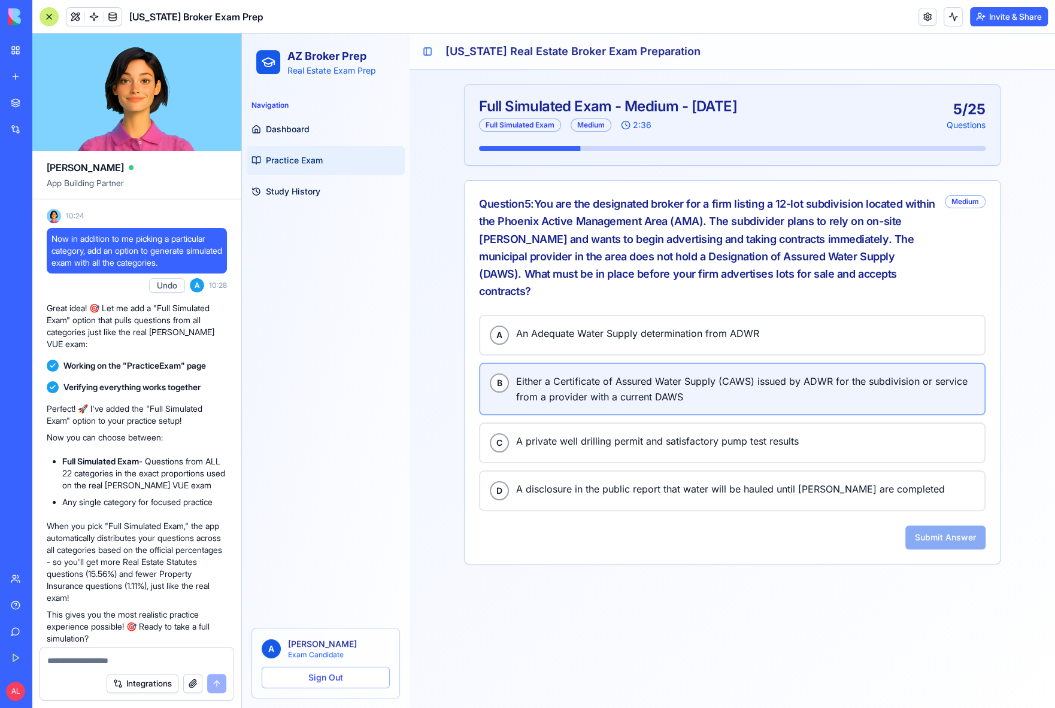
click at [597, 375] on span "Either a Certificate of Assured Water Supply (CAWS) issued by ADWR for the subd…" at bounding box center [745, 389] width 459 height 31
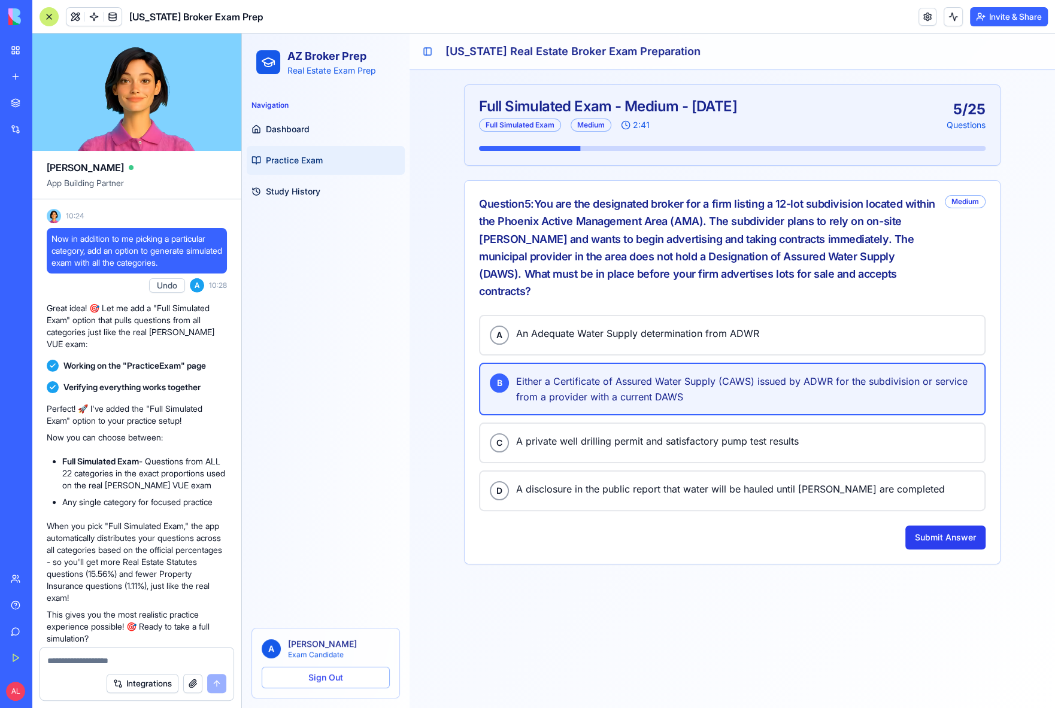
click at [949, 526] on button "Submit Answer" at bounding box center [945, 538] width 80 height 24
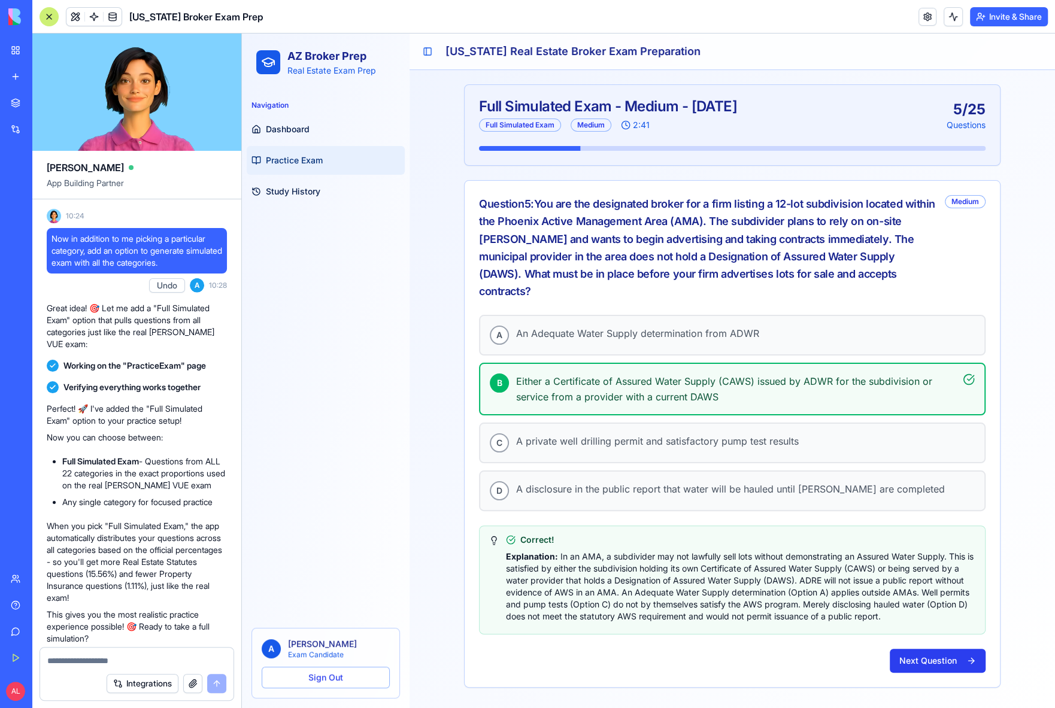
click at [926, 650] on button "Next Question" at bounding box center [938, 661] width 96 height 24
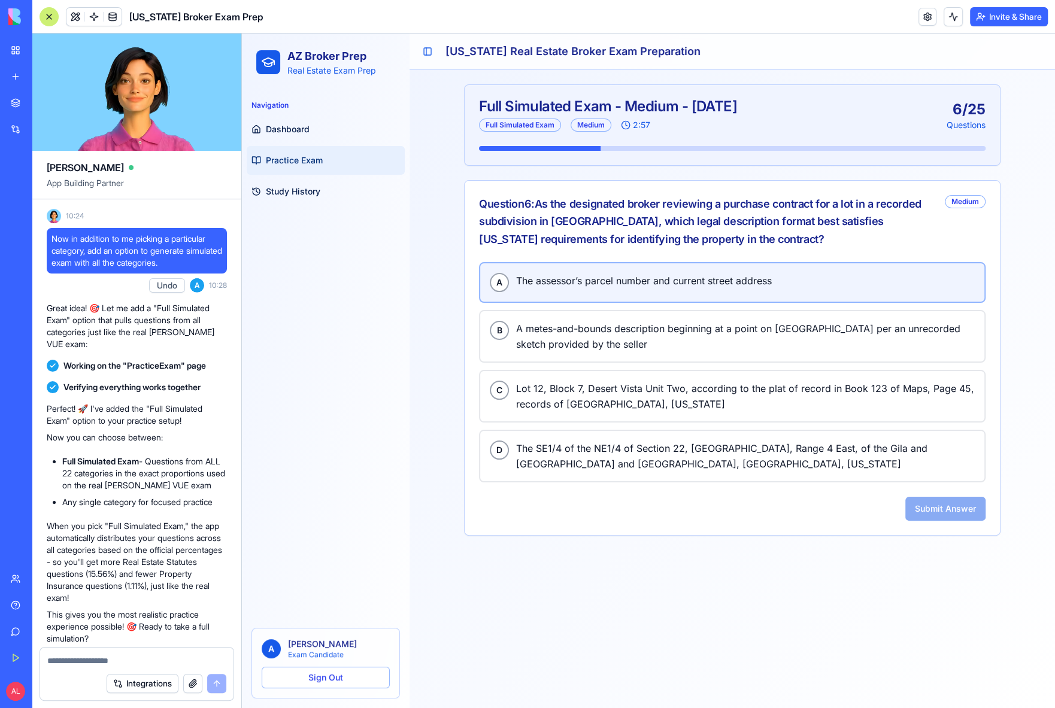
click at [594, 275] on span "The assessor’s parcel number and current street address" at bounding box center [745, 281] width 459 height 16
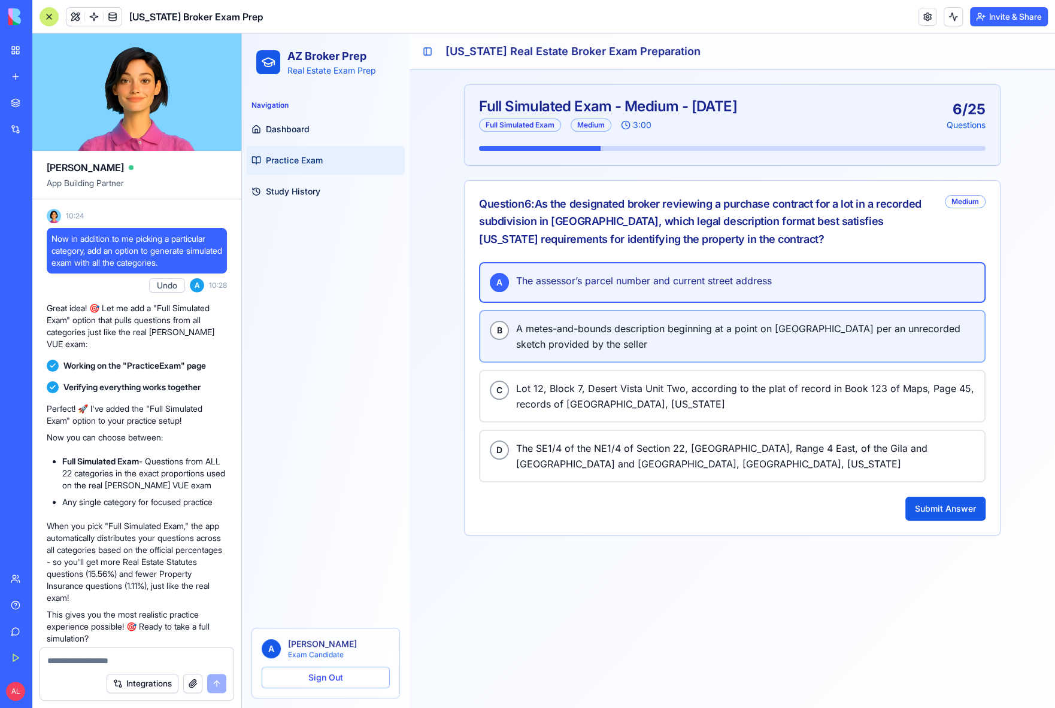
click at [604, 329] on span "A metes-and-bounds description beginning at a point on Main Street per an unrec…" at bounding box center [745, 336] width 459 height 31
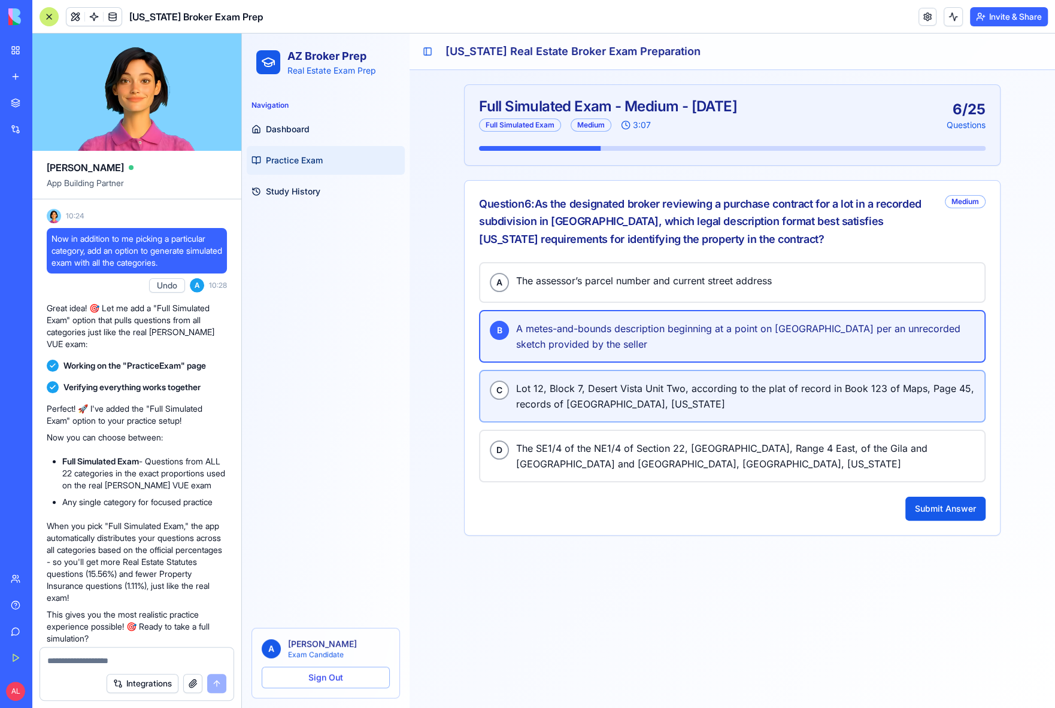
click at [672, 383] on span "Lot 12, Block 7, Desert Vista Unit Two, according to the plat of record in Book…" at bounding box center [745, 396] width 459 height 31
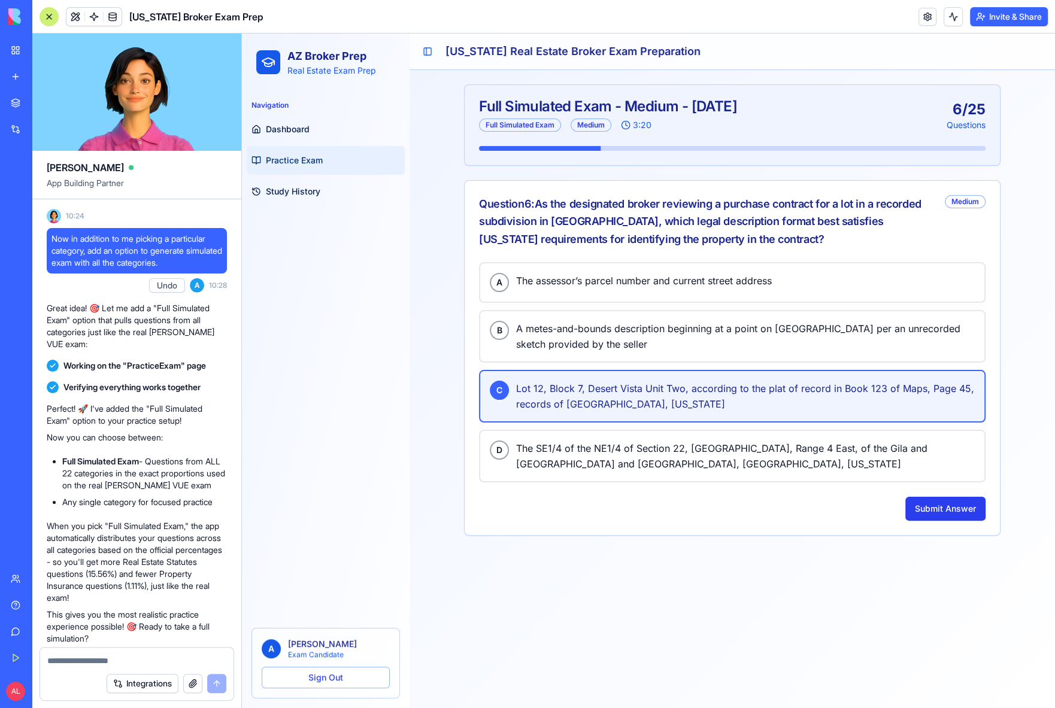
click at [929, 497] on button "Submit Answer" at bounding box center [945, 509] width 80 height 24
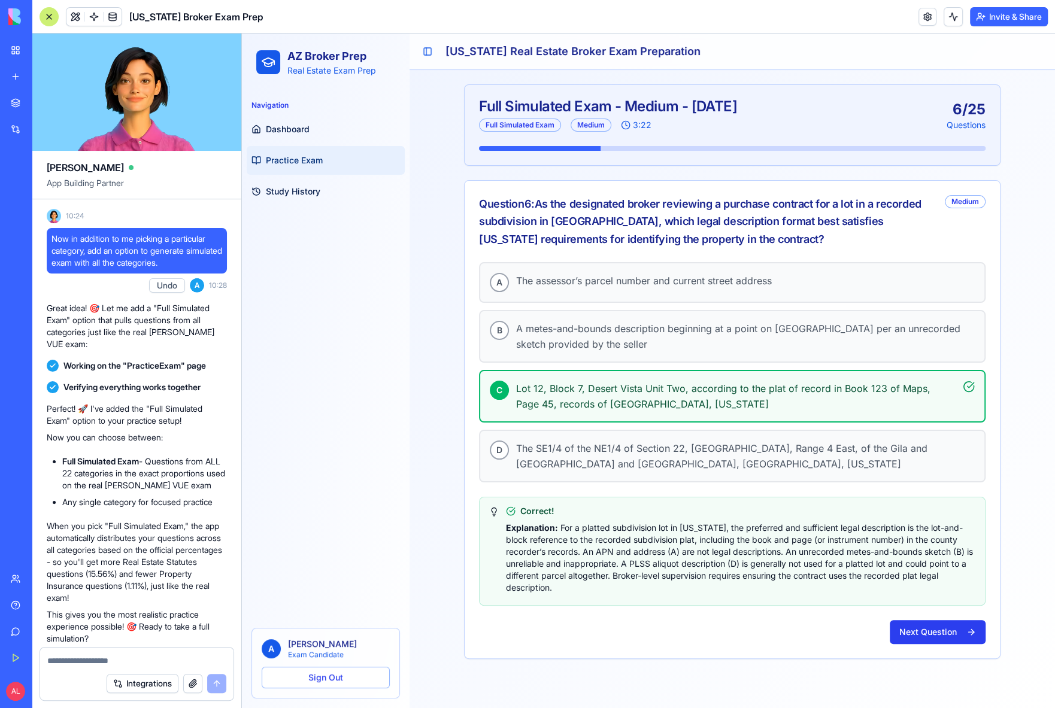
click at [924, 620] on button "Next Question" at bounding box center [938, 632] width 96 height 24
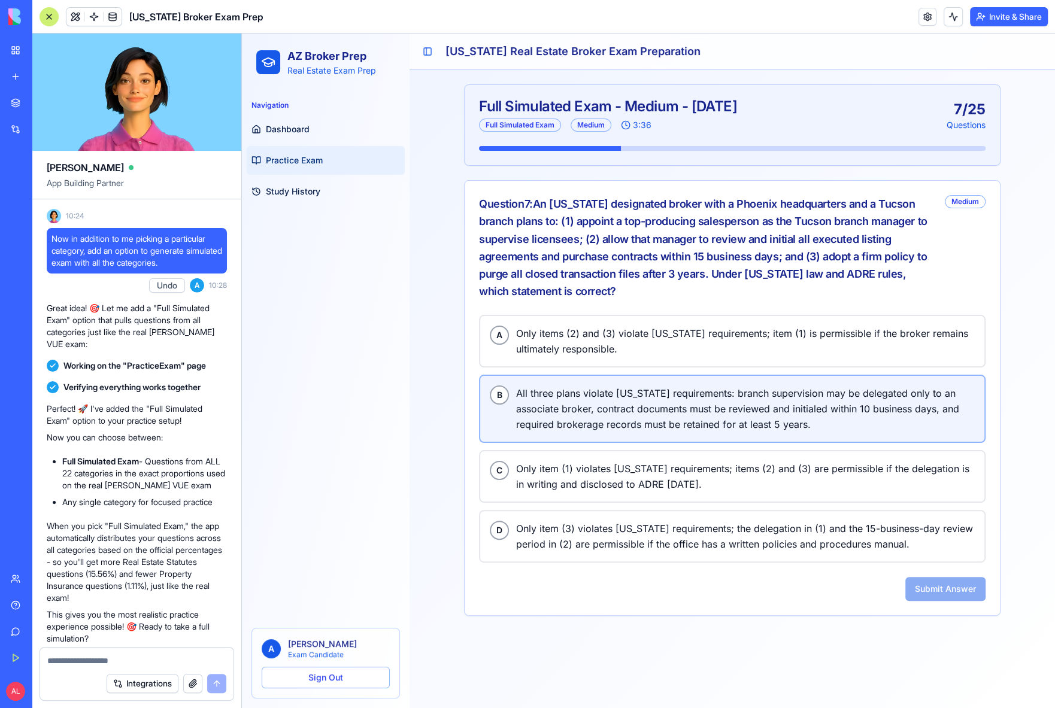
click at [652, 396] on span "All three plans violate Arizona requirements: branch supervision may be delegat…" at bounding box center [745, 409] width 459 height 47
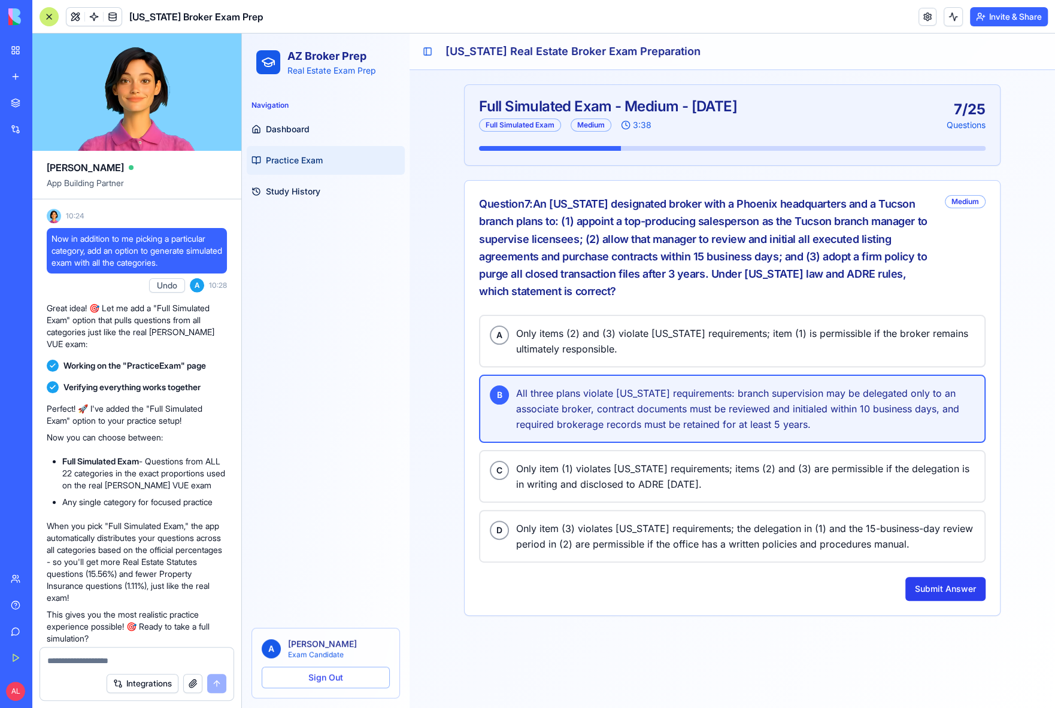
click at [949, 581] on button "Submit Answer" at bounding box center [945, 589] width 80 height 24
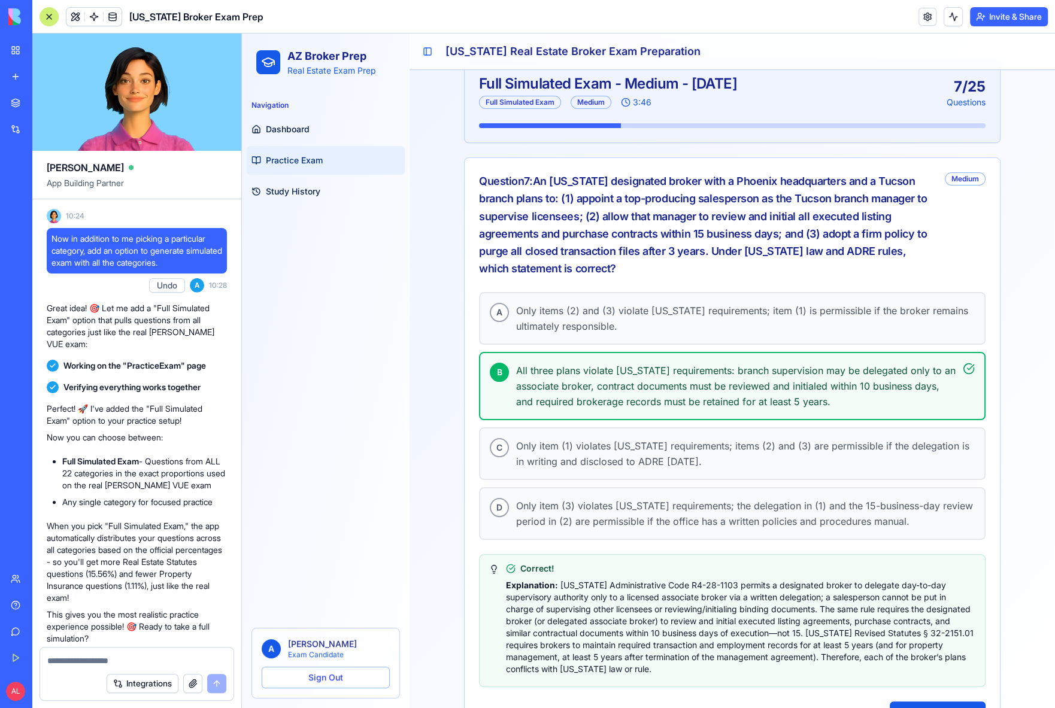
scroll to position [60, 0]
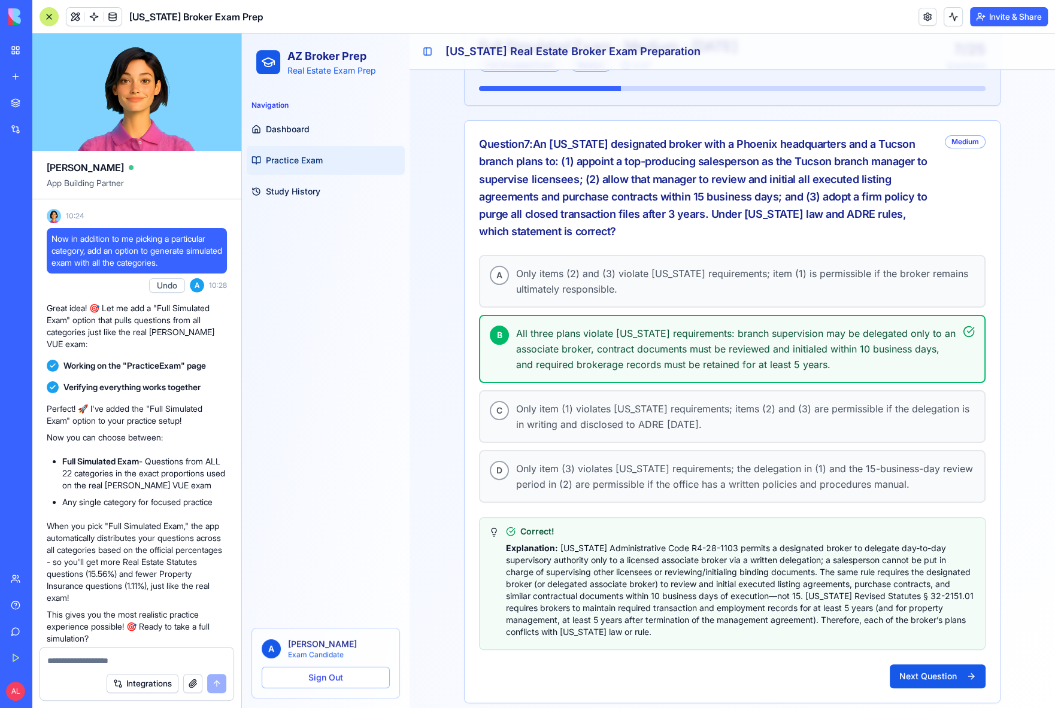
click at [942, 667] on button "Next Question" at bounding box center [938, 676] width 96 height 24
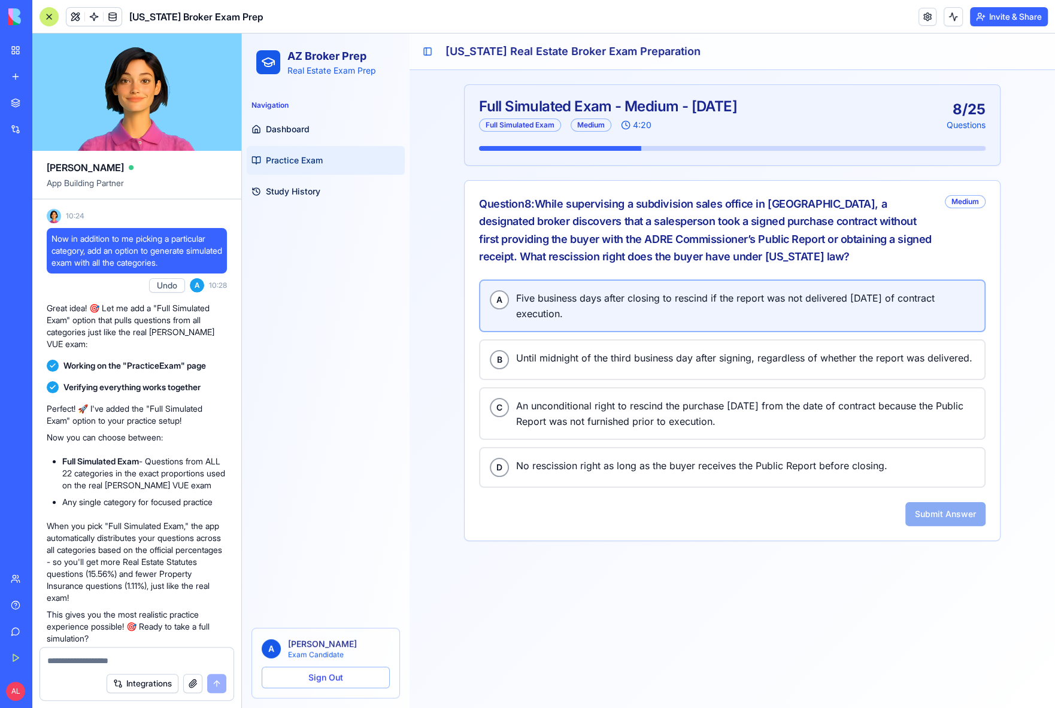
click at [579, 293] on span "Five business days after closing to rescind if the report was not delivered wit…" at bounding box center [745, 305] width 459 height 31
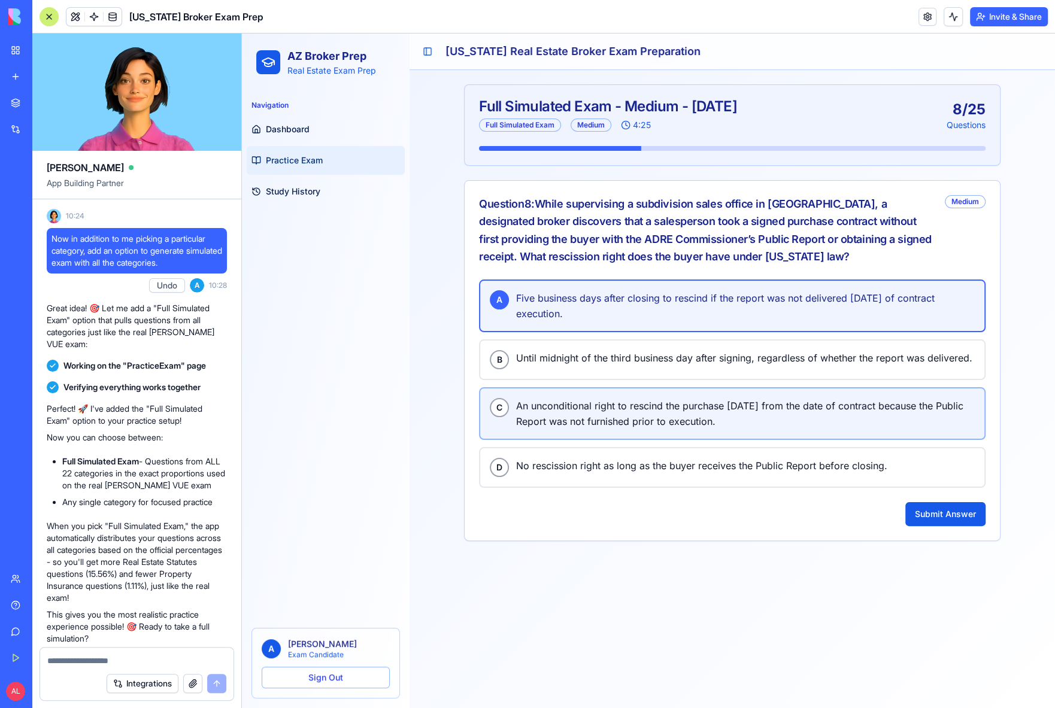
click at [548, 411] on span "An unconditional right to rescind the purchase within three years from the date…" at bounding box center [745, 413] width 459 height 31
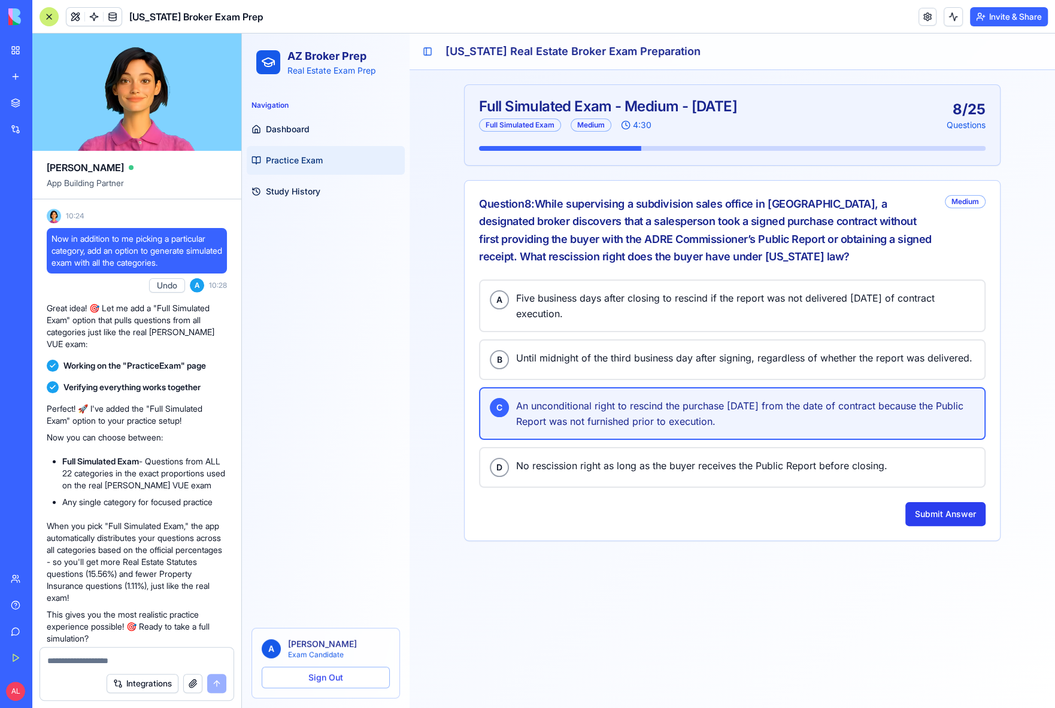
click at [950, 507] on button "Submit Answer" at bounding box center [945, 514] width 80 height 24
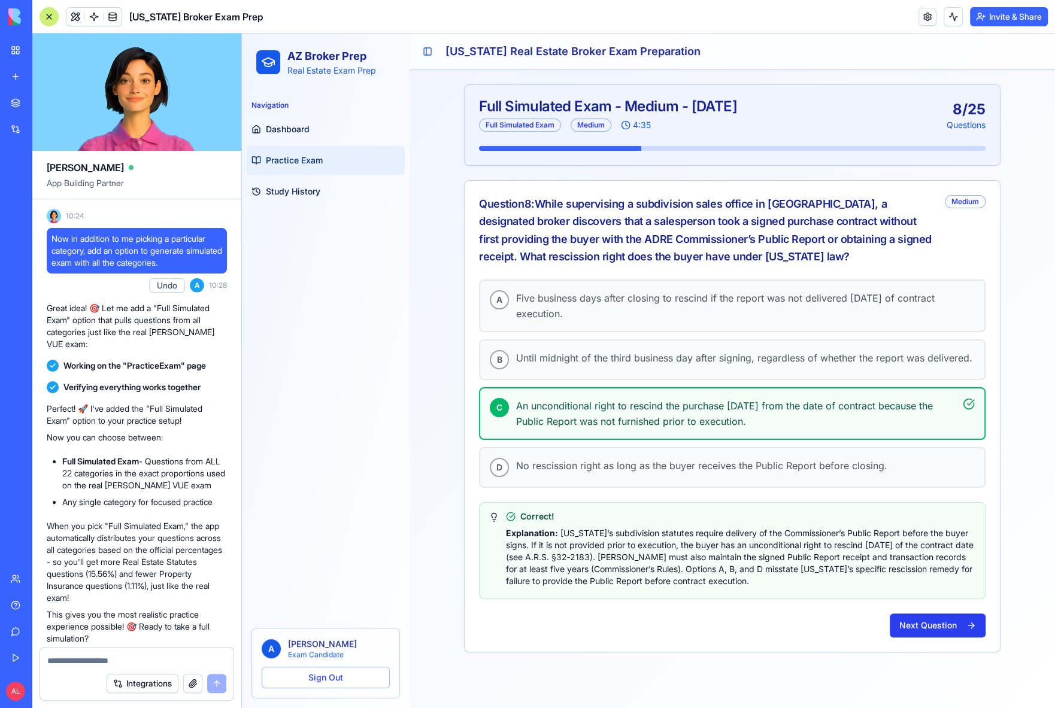
click at [937, 622] on button "Next Question" at bounding box center [938, 626] width 96 height 24
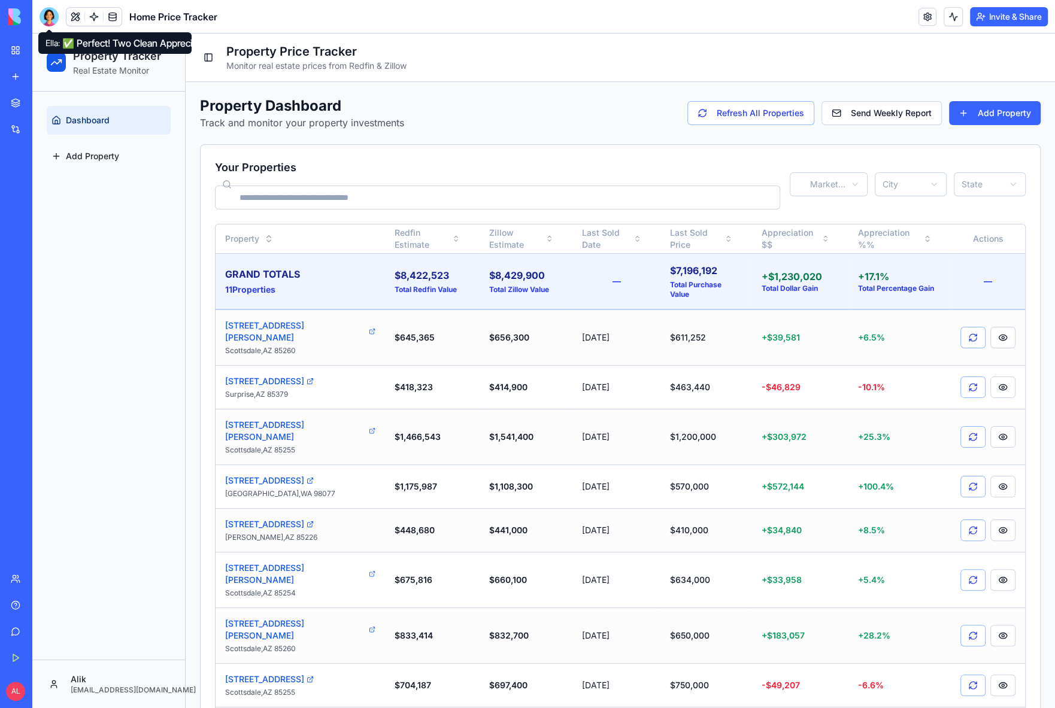
click at [48, 14] on div at bounding box center [49, 16] width 19 height 19
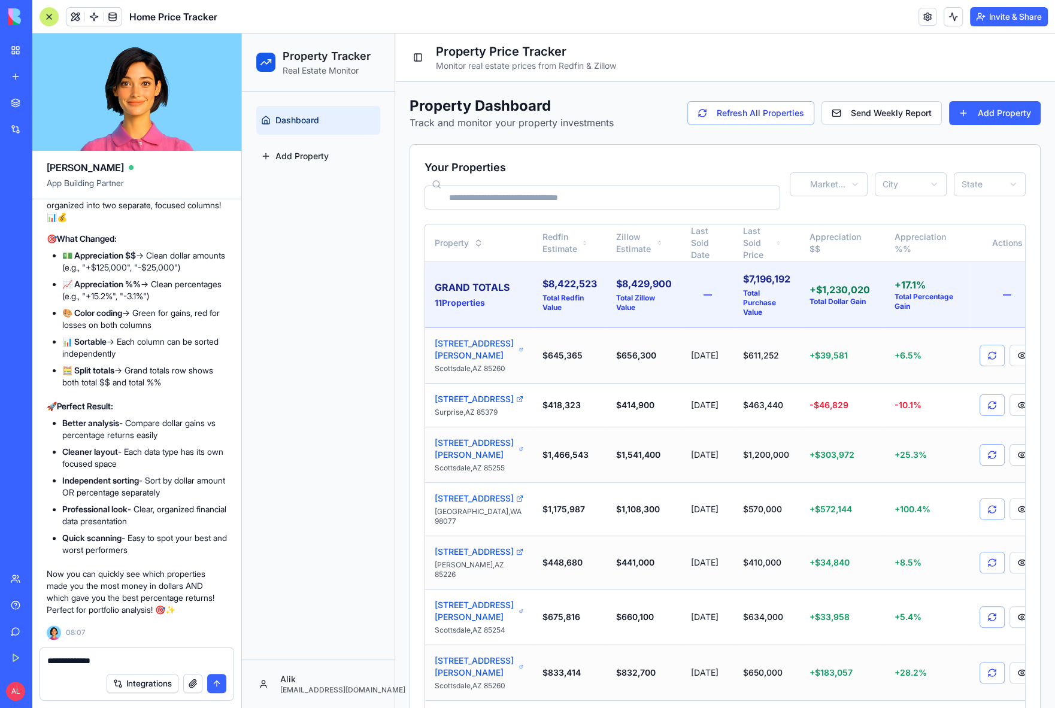
type textarea "**********"
